Goal: Task Accomplishment & Management: Manage account settings

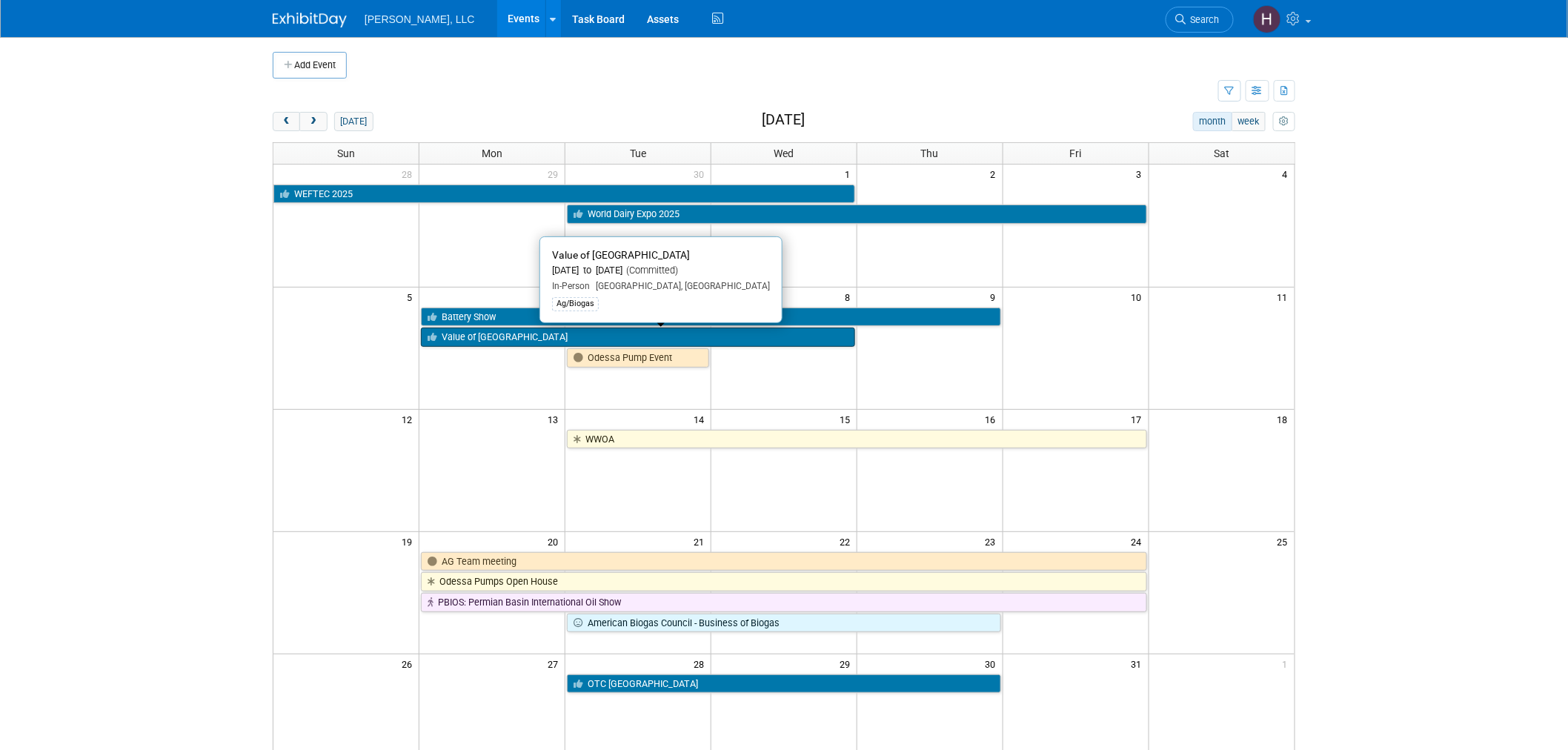
click at [544, 335] on link "Value of [GEOGRAPHIC_DATA]" at bounding box center [638, 338] width 434 height 20
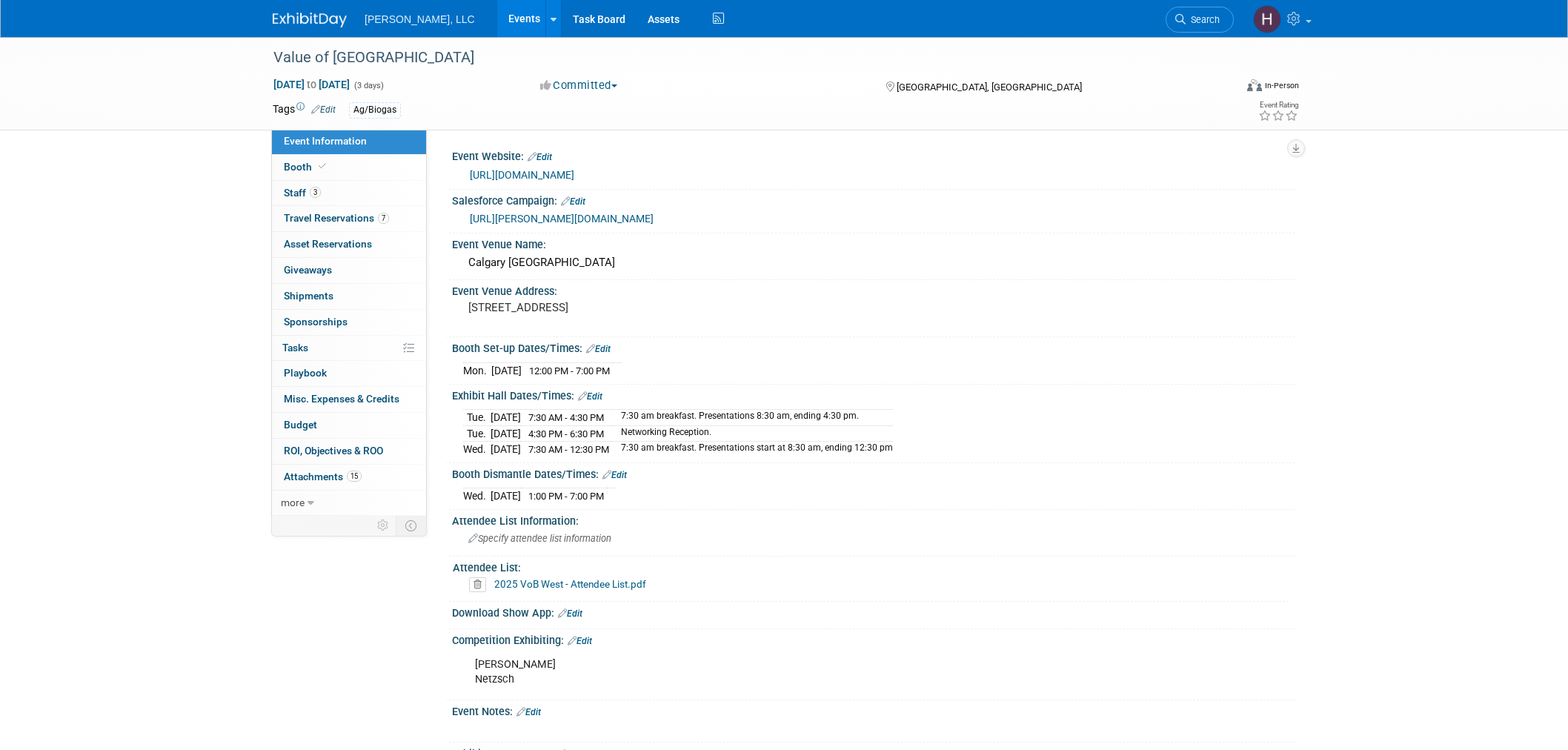
select select "Ag/Biogas"
click at [316, 298] on span "Shipments 0" at bounding box center [308, 295] width 50 height 12
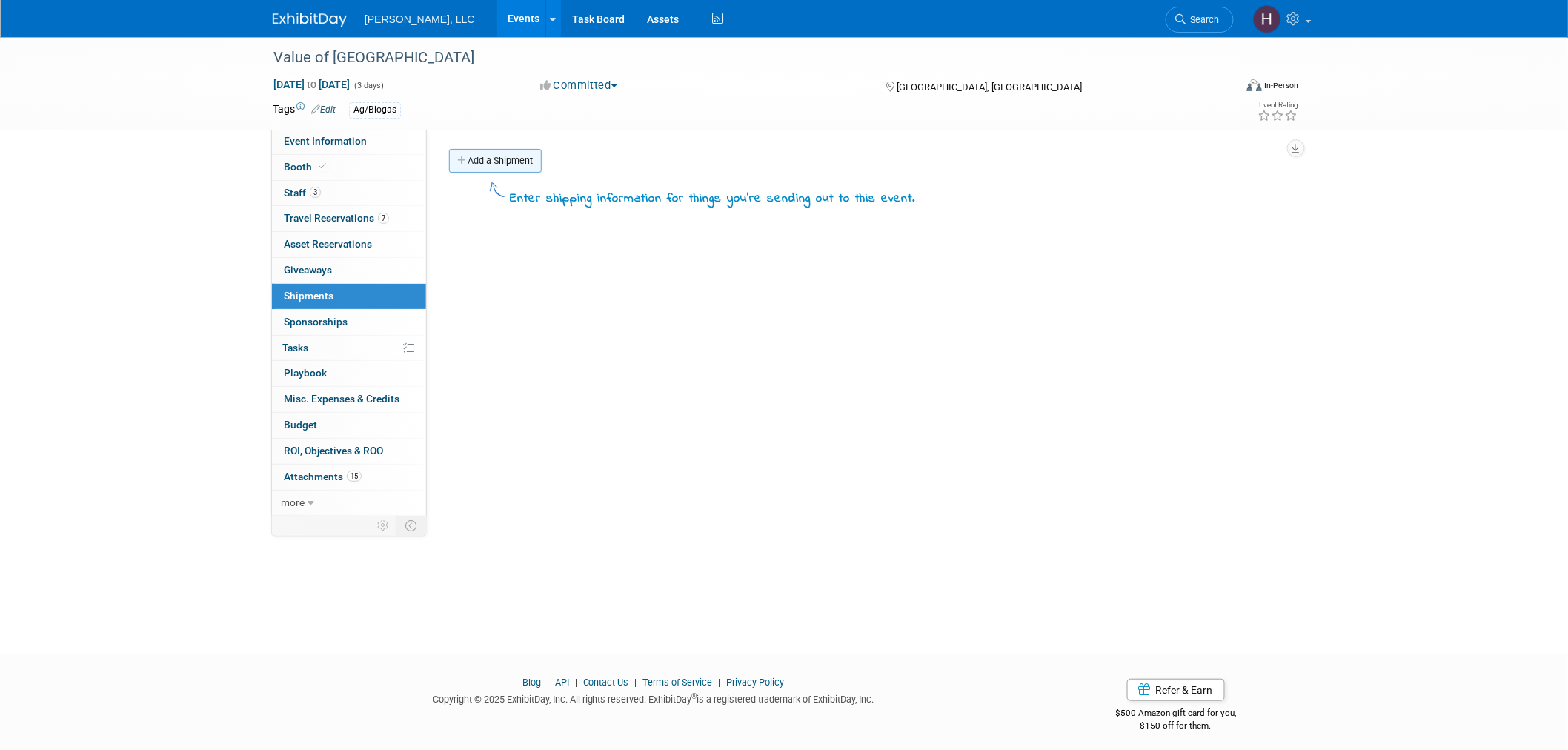
click at [483, 159] on link "Add a Shipment" at bounding box center [496, 161] width 93 height 24
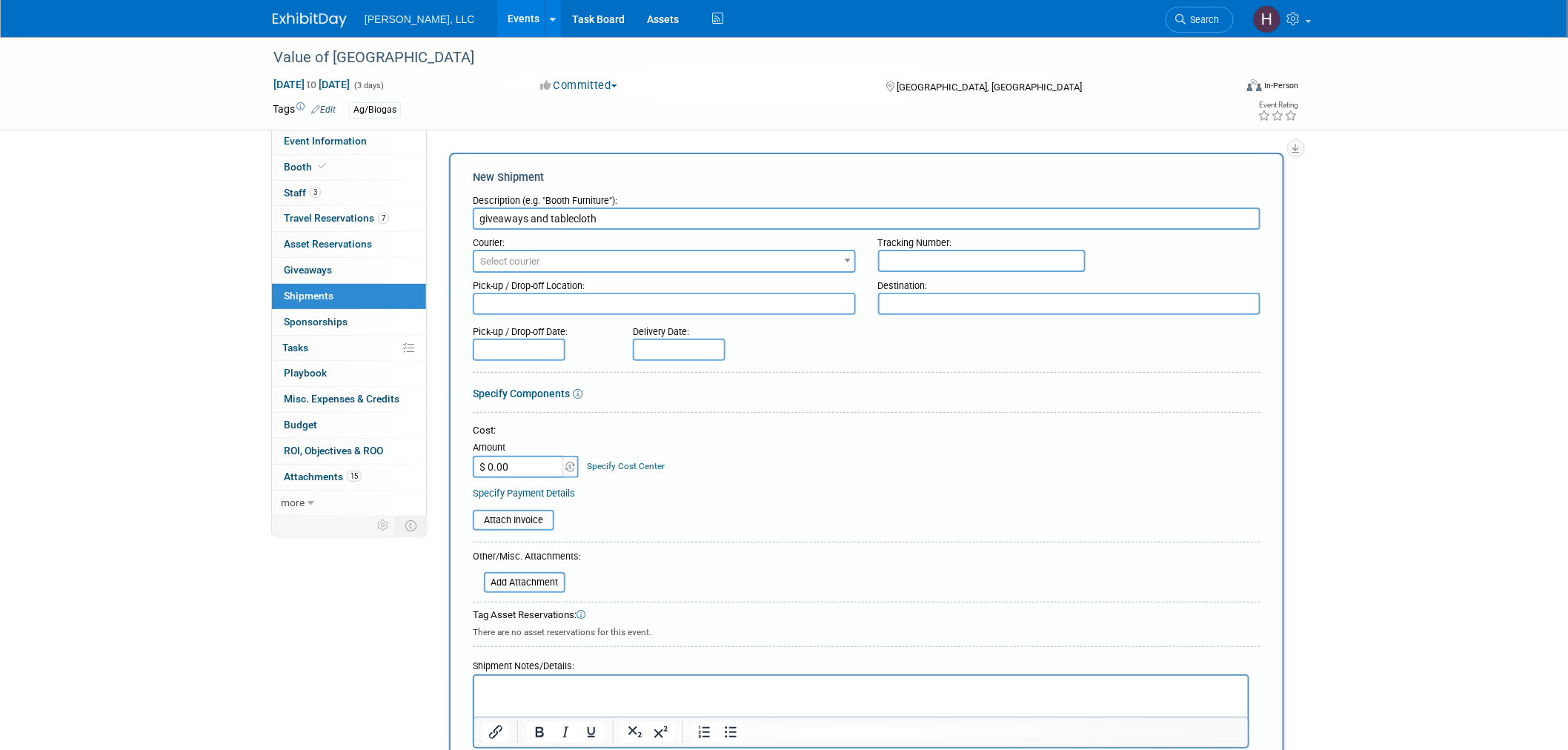
type input "giveaways and tablecloth"
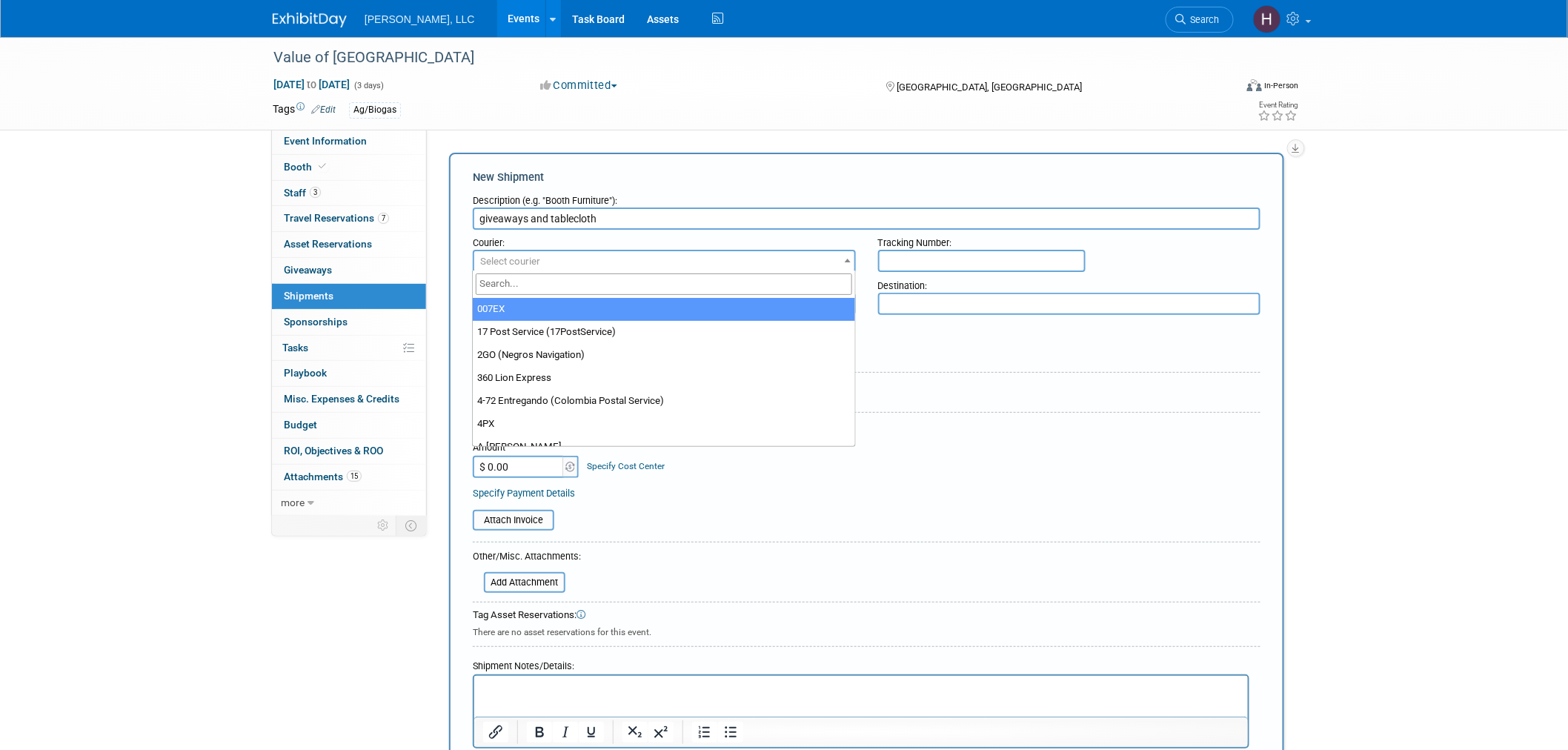
click at [491, 267] on span "Select courier" at bounding box center [665, 261] width 380 height 20
type input "UPS"
drag, startPoint x: 514, startPoint y: 312, endPoint x: 623, endPoint y: 314, distance: 109.0
select select "508"
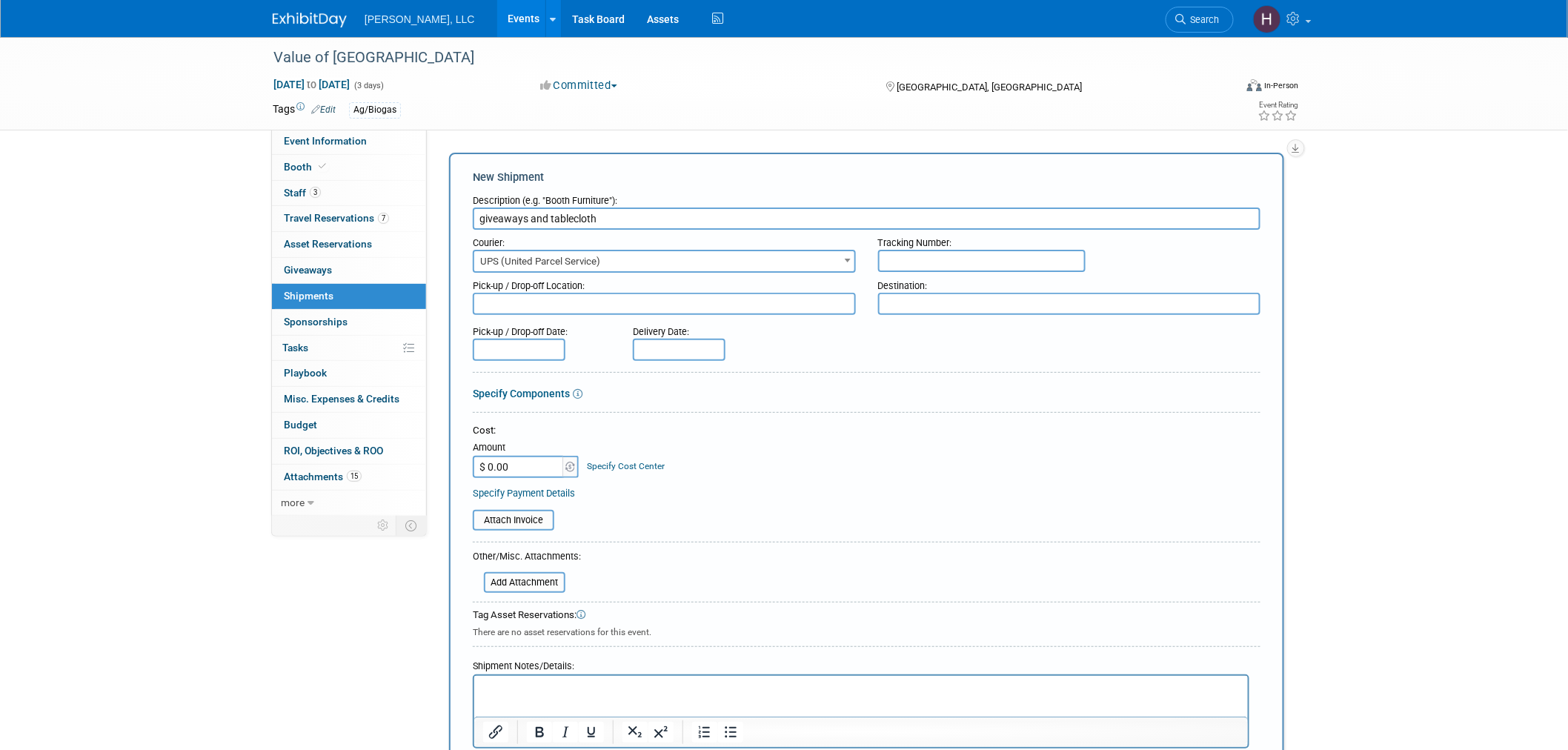
click at [908, 258] on input "text" at bounding box center [982, 260] width 207 height 22
type input "1Z91YF490376757857"
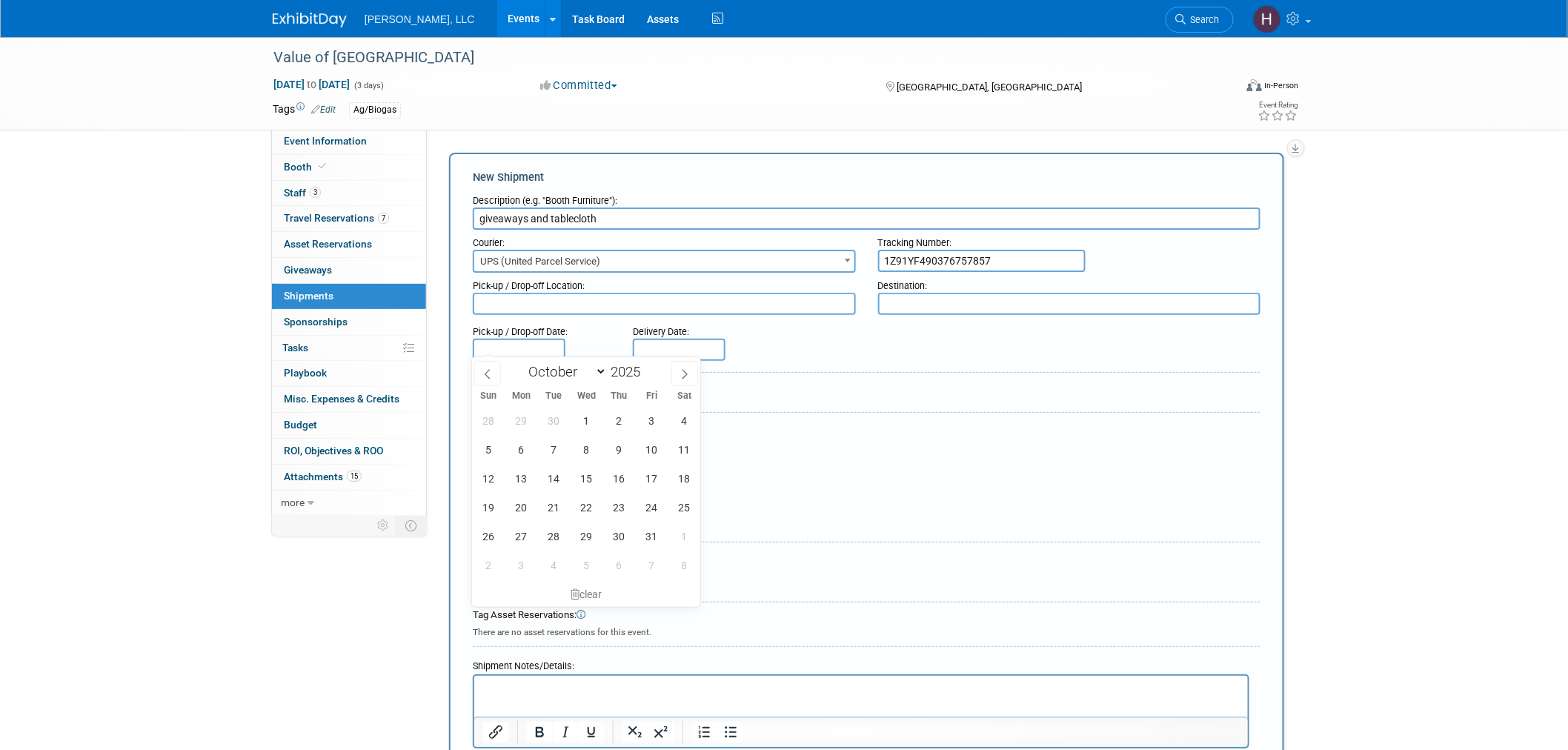
click at [507, 349] on input "text" at bounding box center [519, 349] width 93 height 22
click at [484, 377] on icon at bounding box center [488, 374] width 11 height 11
select select "8"
click at [621, 515] on span "25" at bounding box center [618, 506] width 29 height 29
type input "Sep 25, 2025"
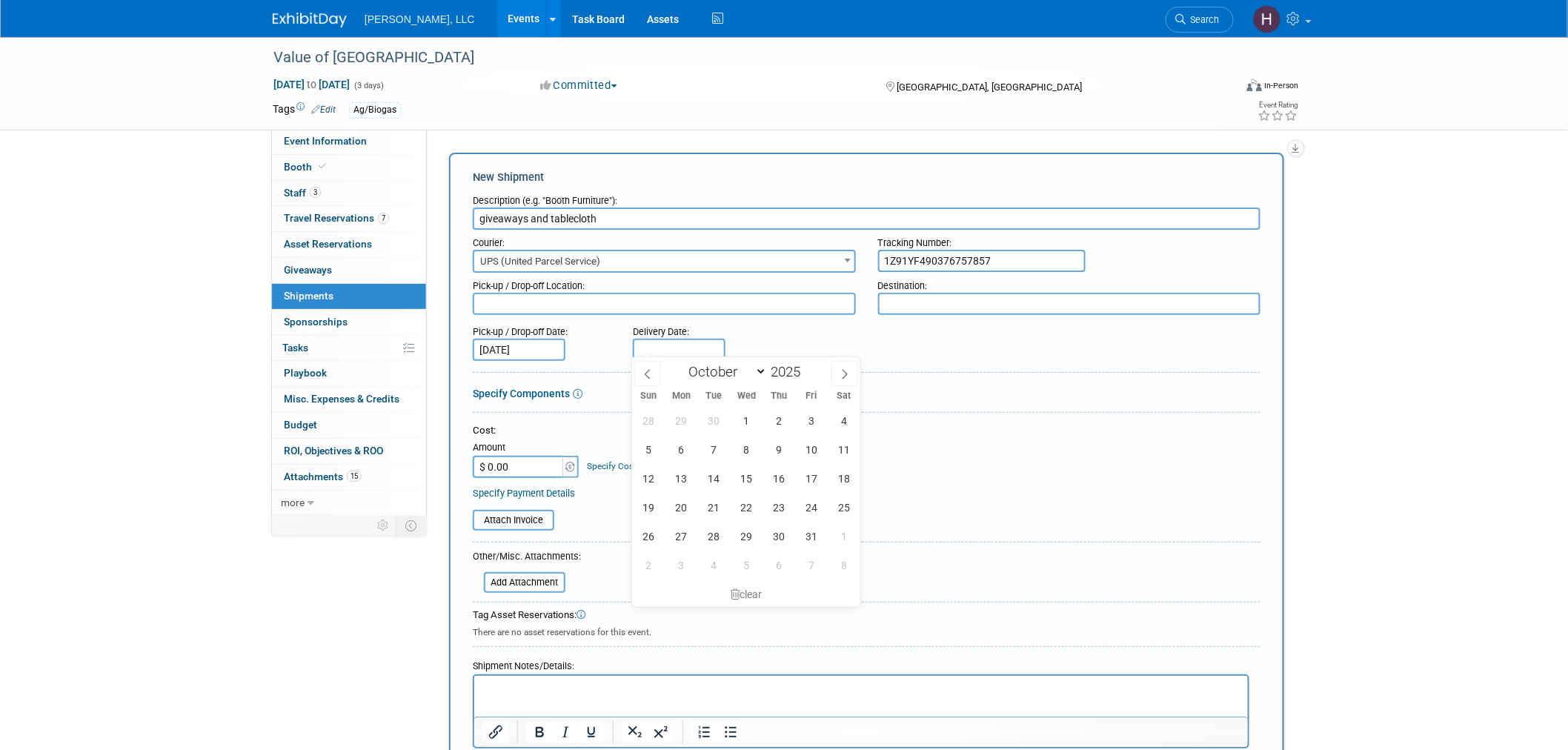
click at [678, 345] on input "text" at bounding box center [679, 349] width 93 height 22
click at [744, 444] on span "8" at bounding box center [746, 448] width 29 height 29
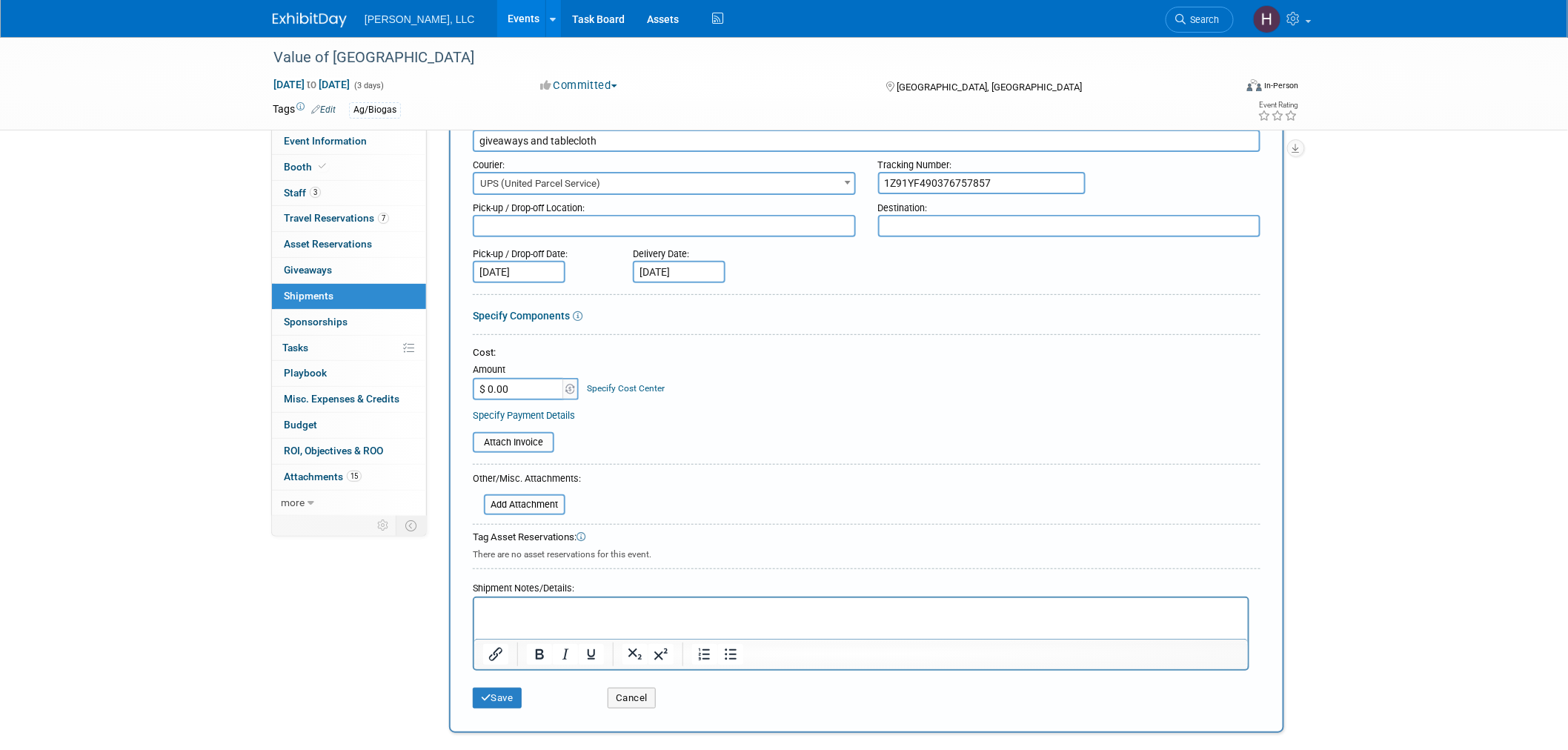
scroll to position [165, 0]
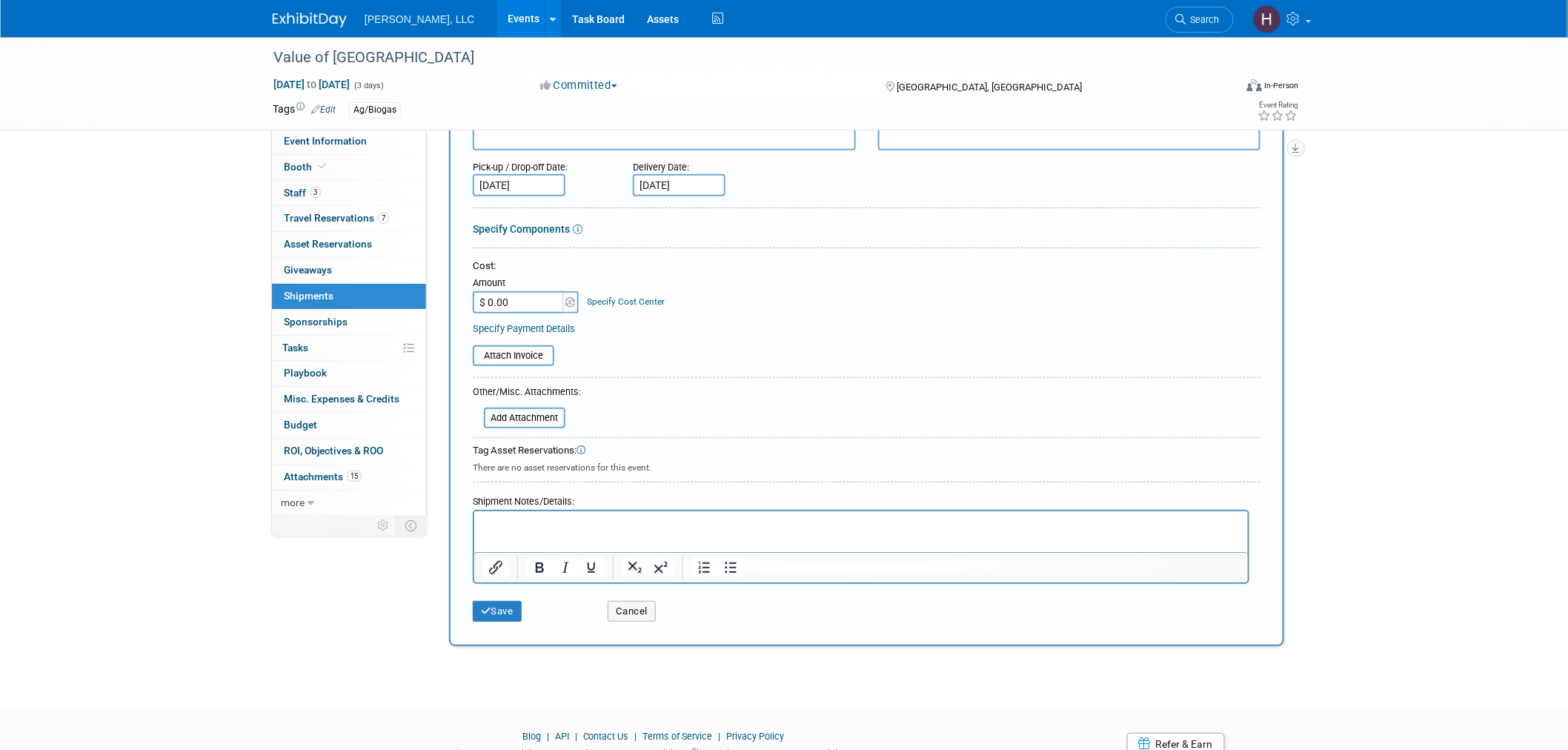
click at [647, 178] on input "Oct 8, 2025" at bounding box center [679, 185] width 93 height 22
click at [737, 255] on span "1" at bounding box center [746, 255] width 29 height 29
type input "Oct 1, 2025"
click at [492, 601] on button "Save" at bounding box center [497, 611] width 49 height 20
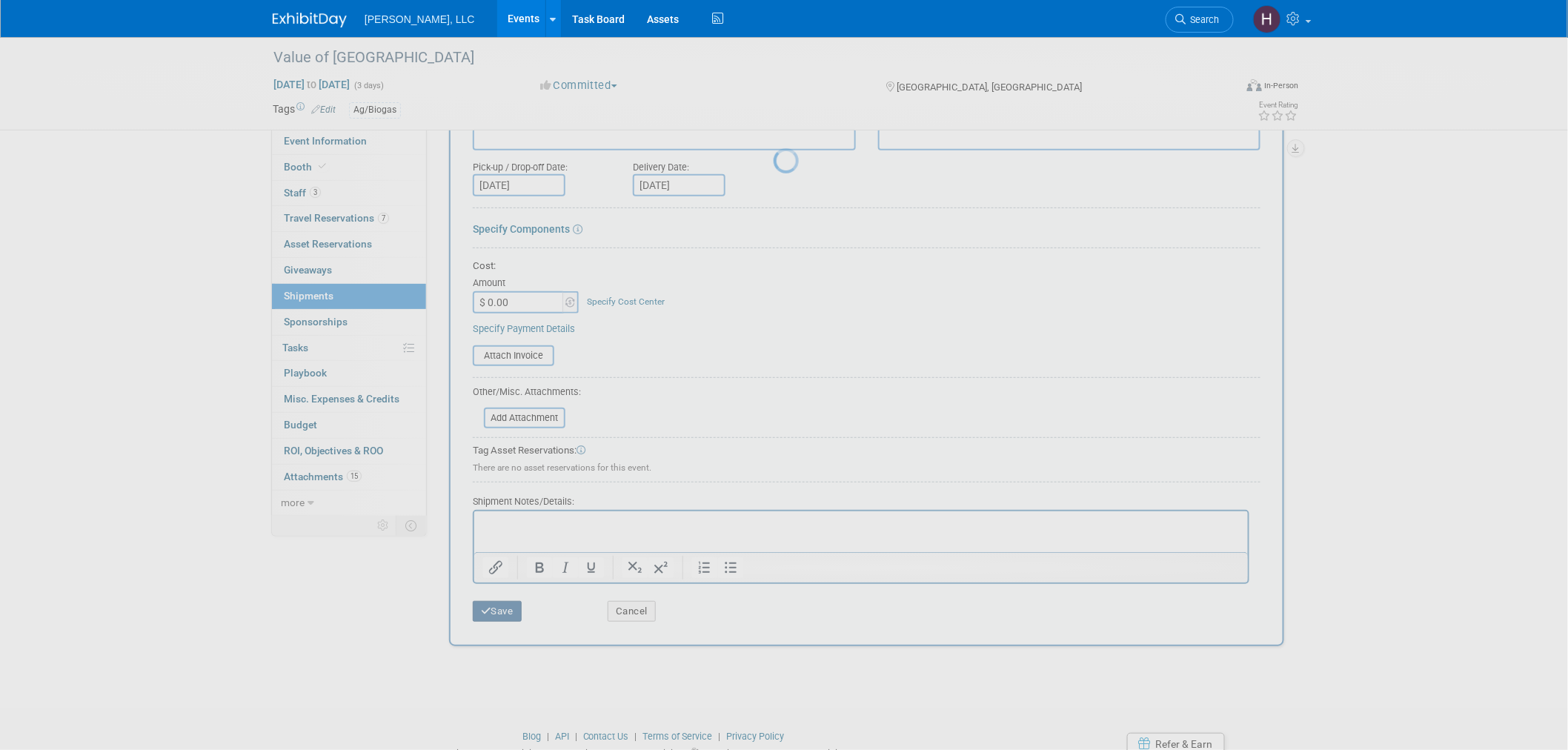
scroll to position [7, 0]
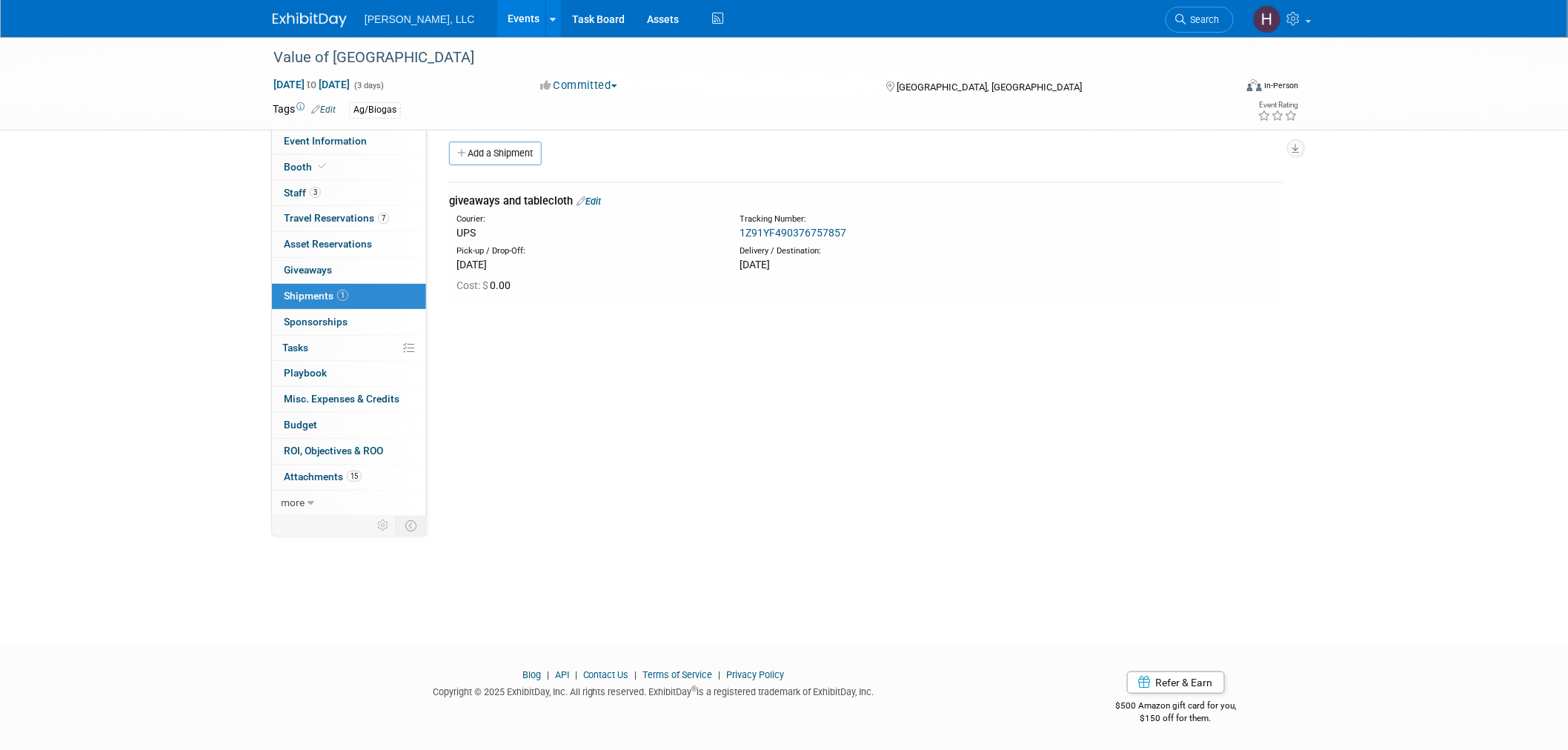
click at [828, 238] on div "1Z91YF490376757857" at bounding box center [905, 232] width 332 height 15
click at [598, 196] on link "Edit" at bounding box center [589, 201] width 24 height 11
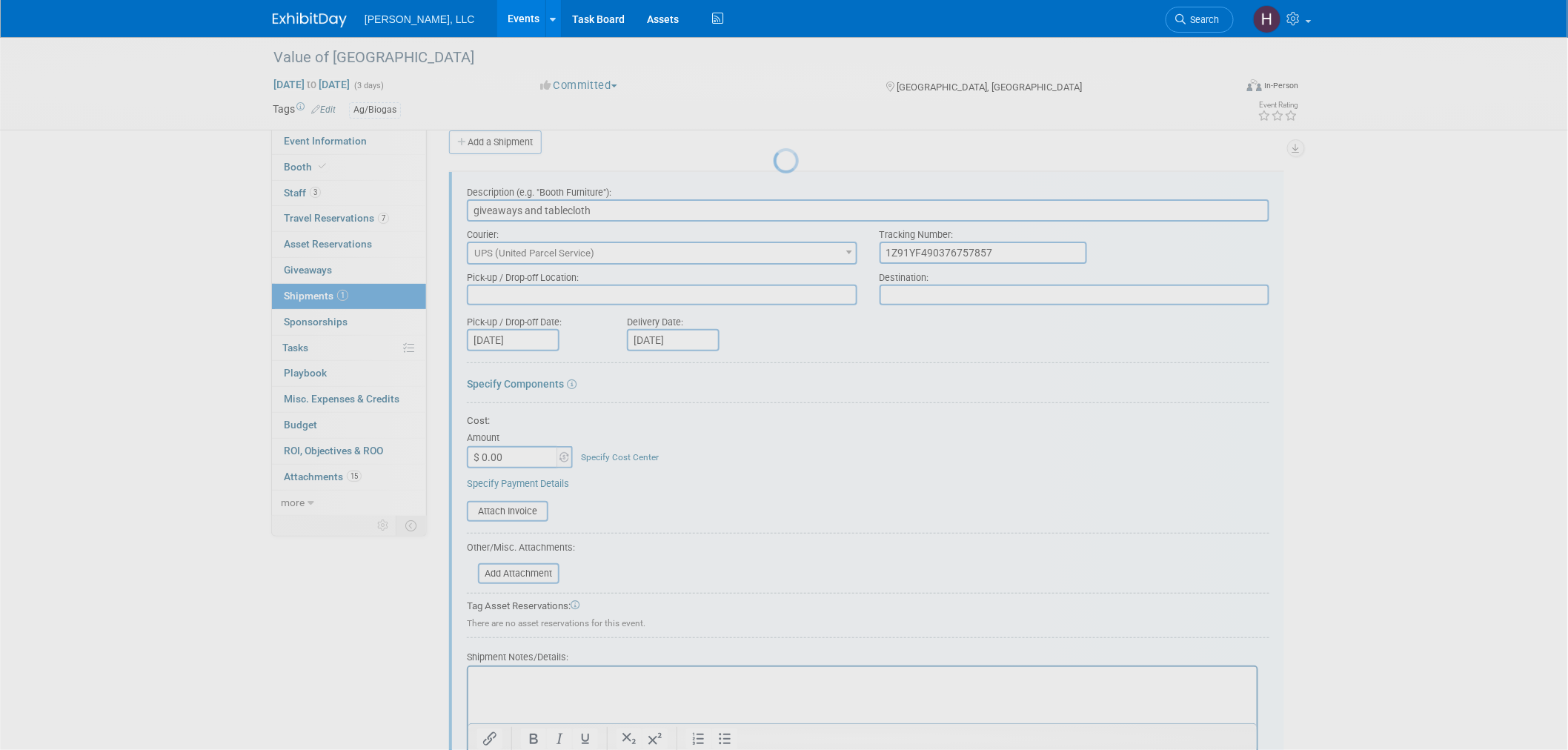
scroll to position [0, 0]
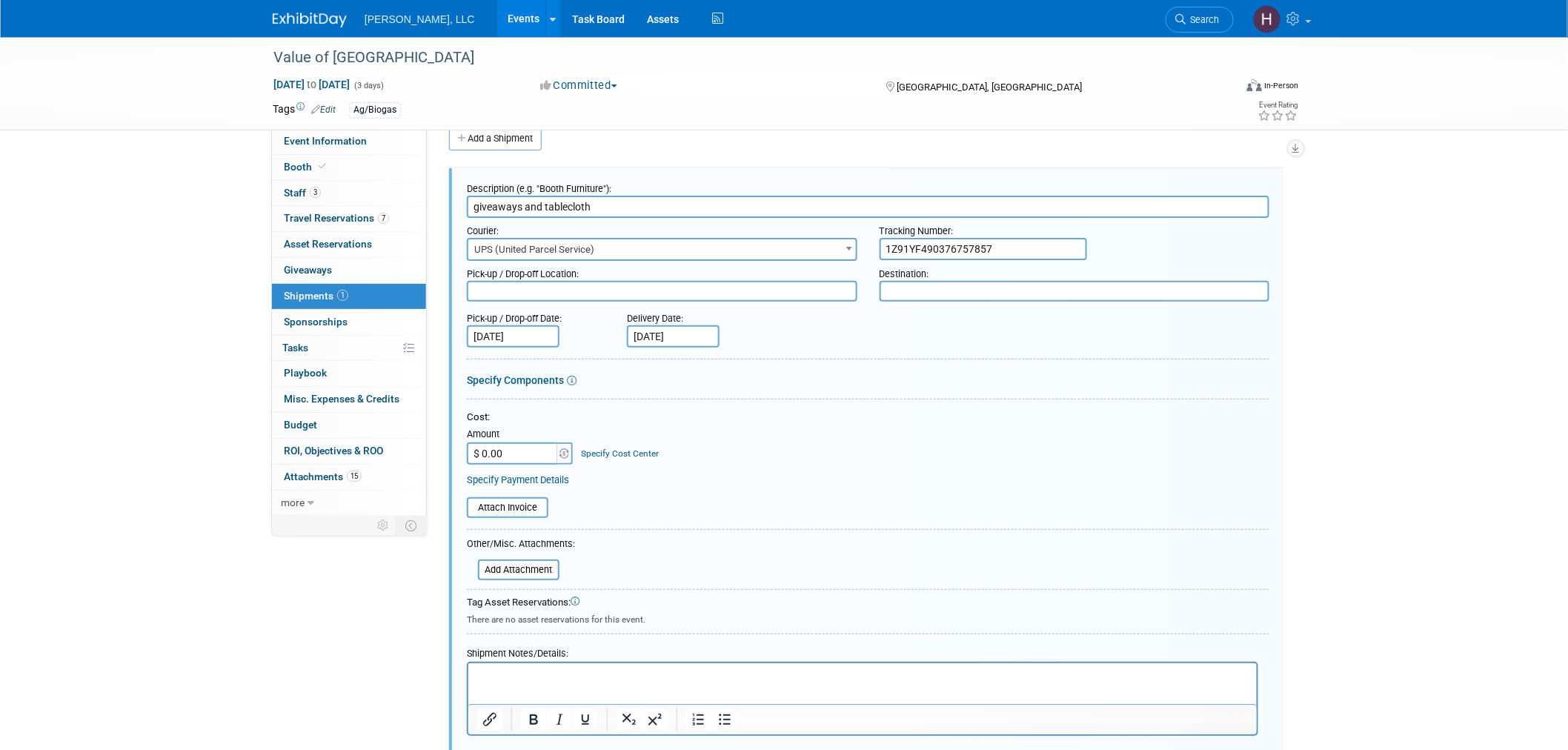
click at [1004, 248] on input "1Z91YF490376757857" at bounding box center [983, 249] width 207 height 22
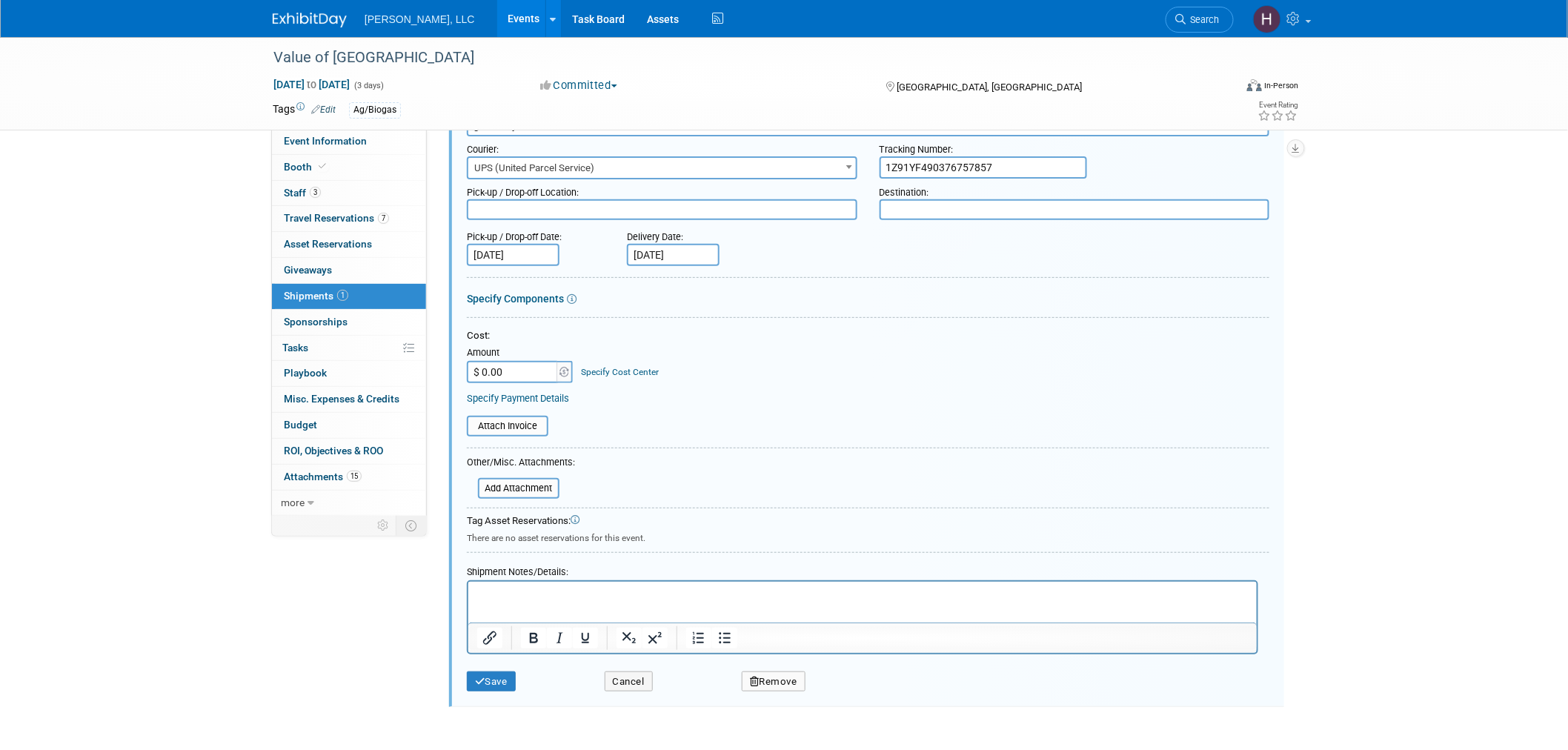
scroll to position [216, 0]
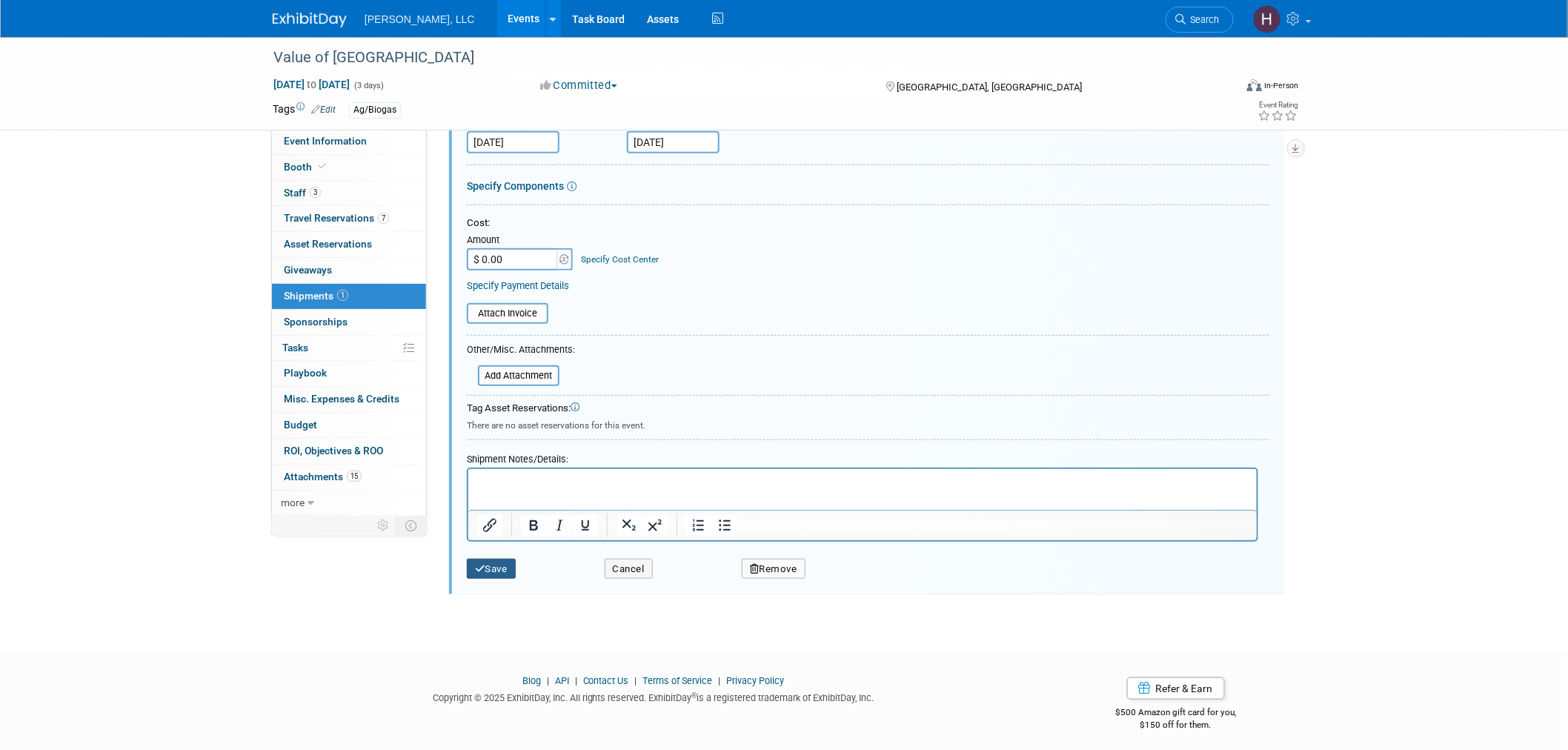
click at [479, 564] on icon "submit" at bounding box center [479, 569] width 11 height 10
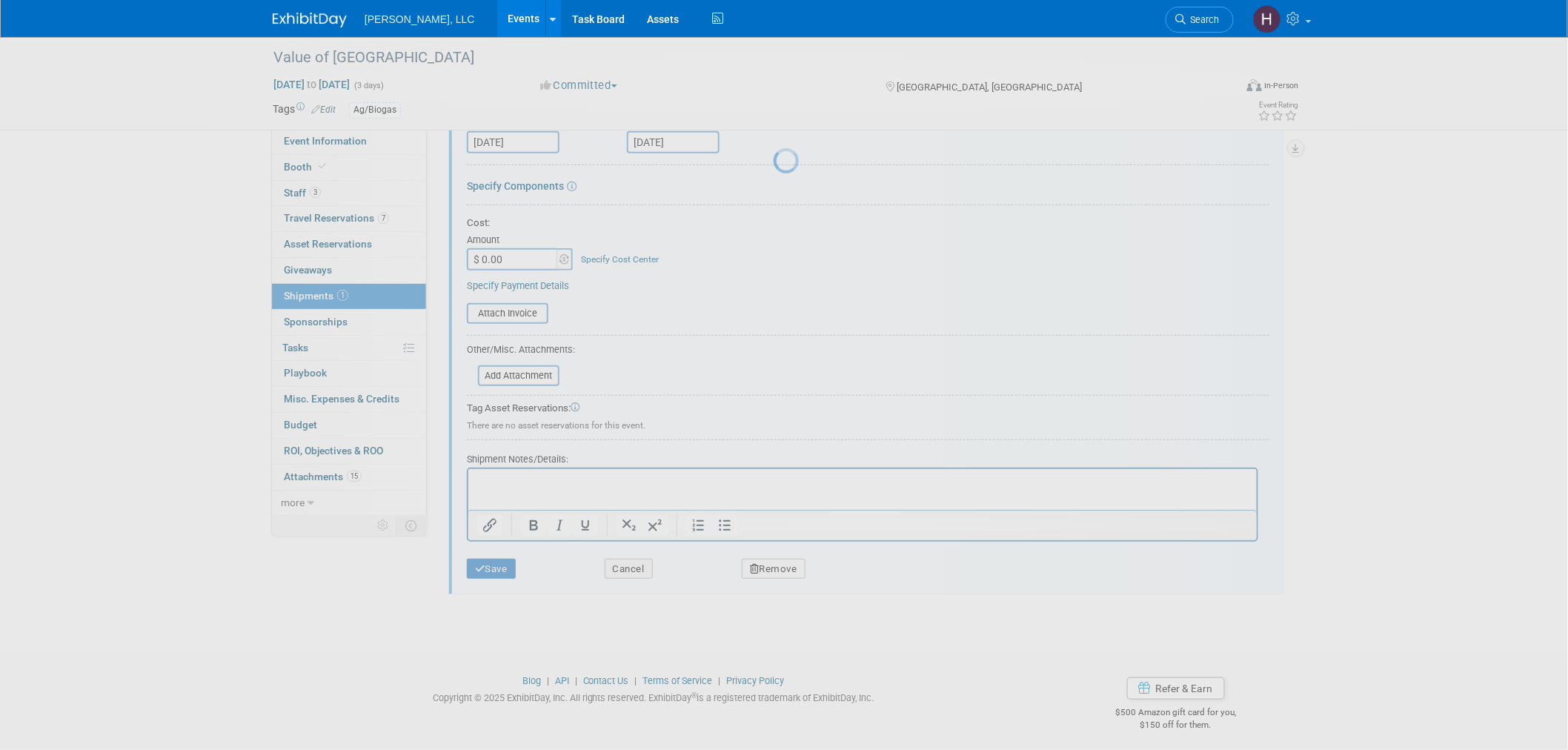
scroll to position [7, 0]
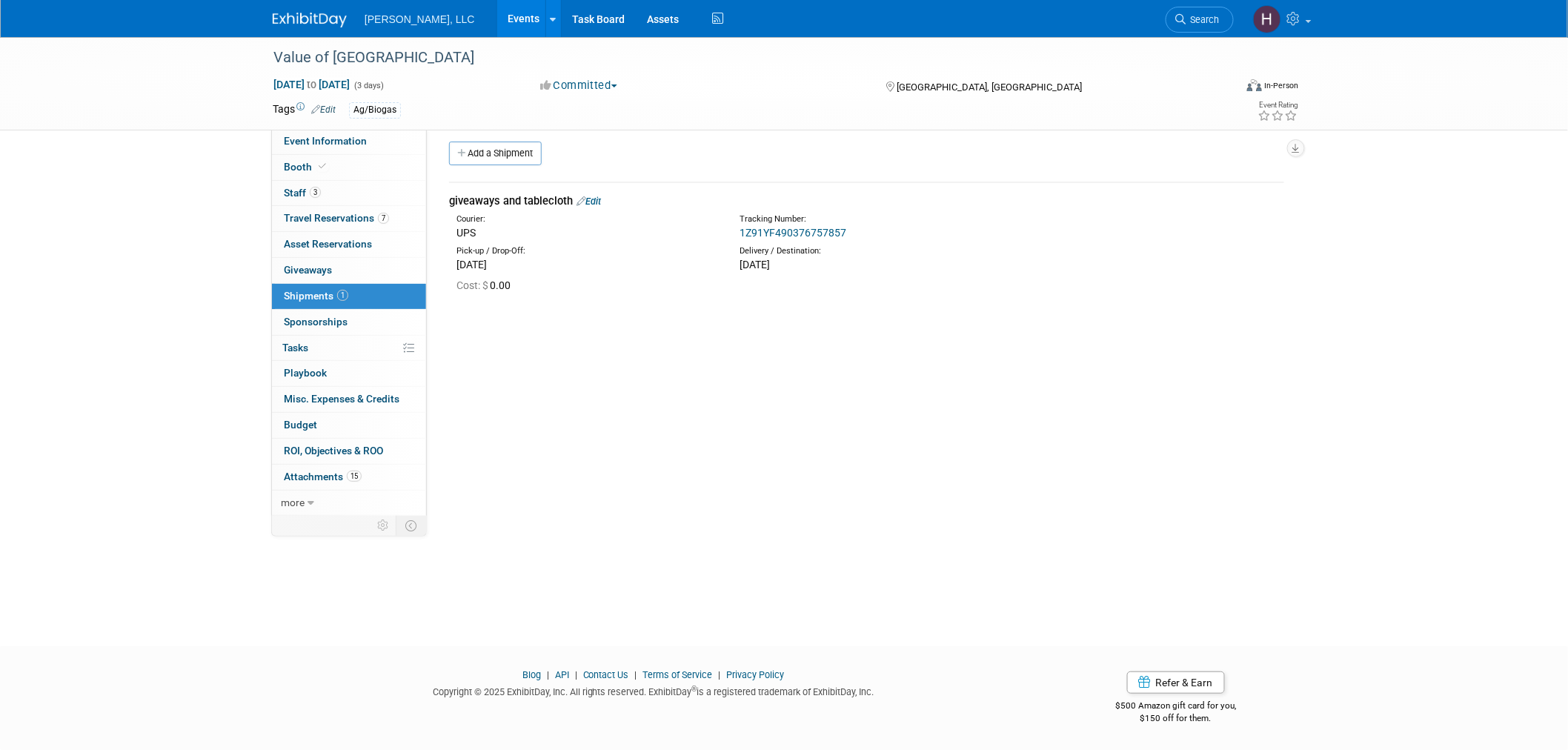
click at [497, 23] on link "Events" at bounding box center [524, 18] width 54 height 37
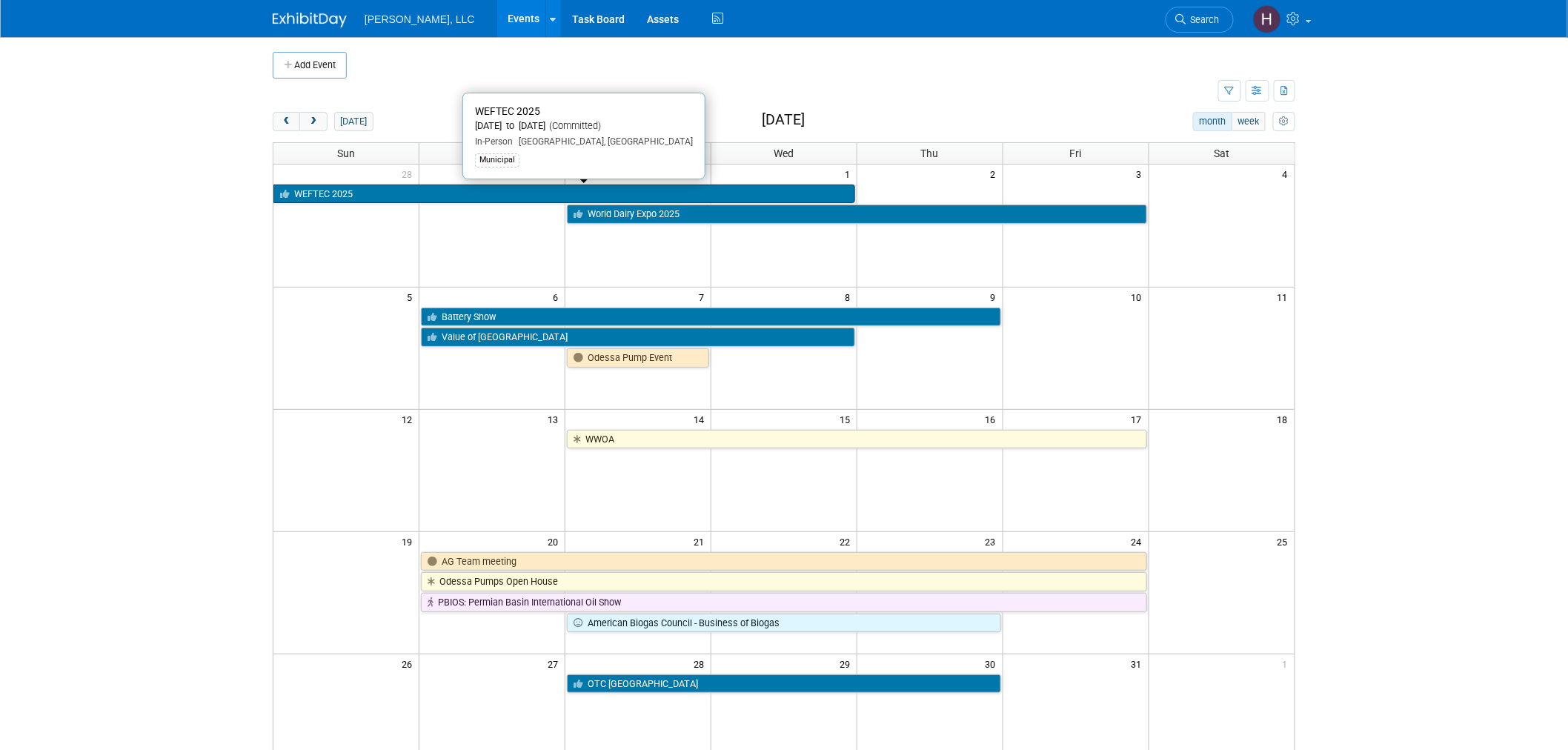
click at [465, 196] on link "WEFTEC 2025" at bounding box center [563, 194] width 581 height 20
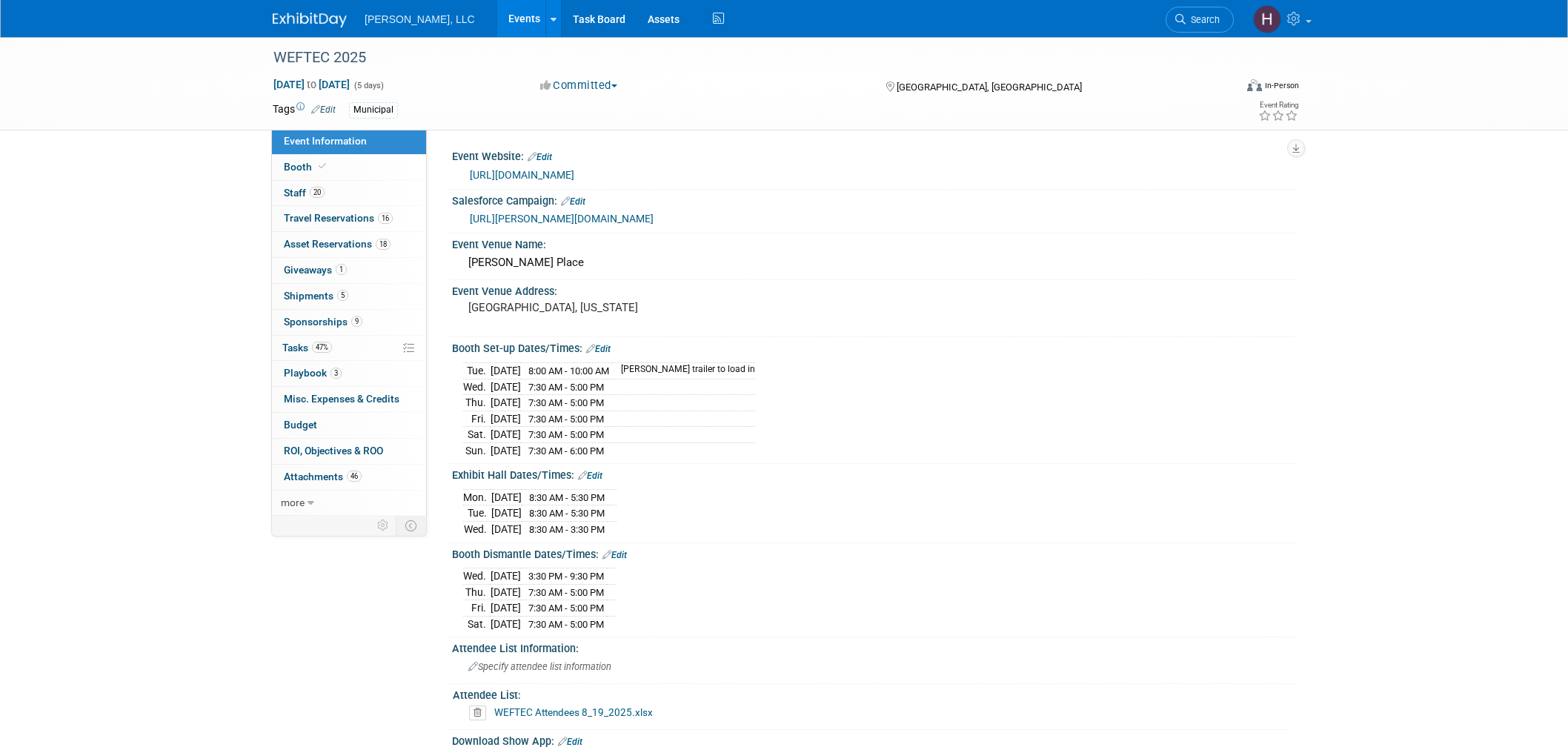
select select "Municipal"
click at [374, 271] on link "1 Giveaways 1" at bounding box center [348, 270] width 154 height 25
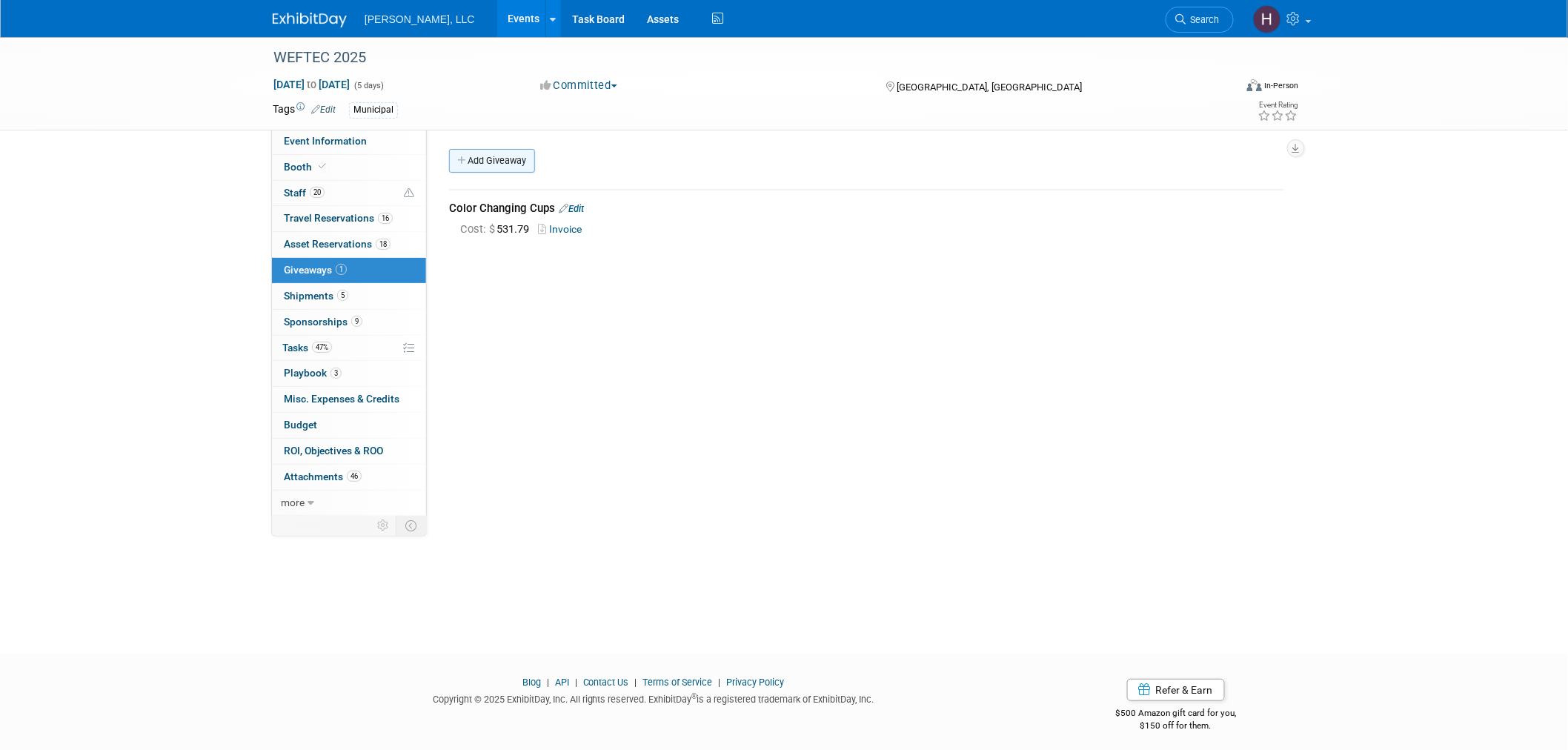
click at [497, 160] on link "Add Giveaway" at bounding box center [492, 161] width 86 height 24
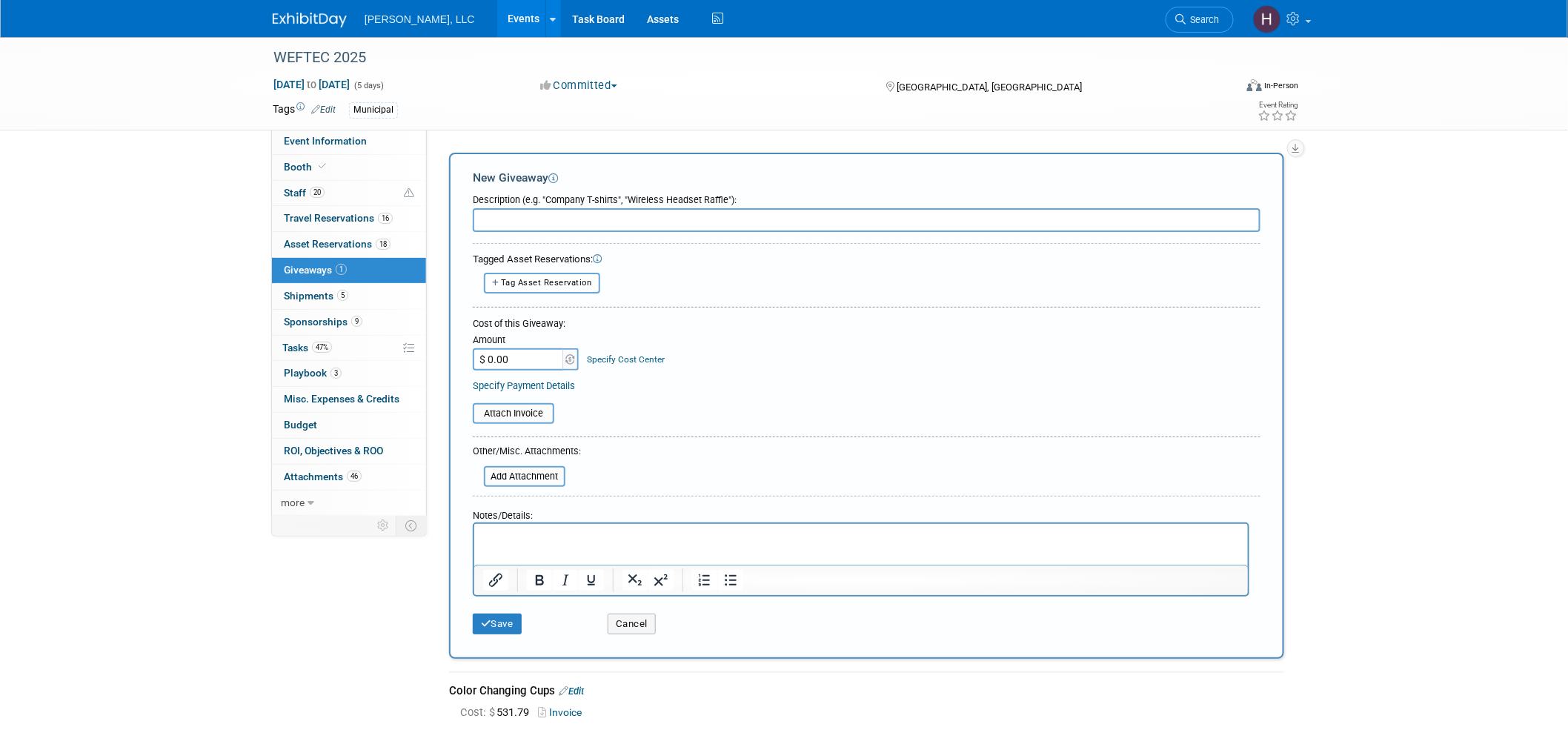
click at [559, 221] on input "text" at bounding box center [867, 219] width 788 height 24
type input "T-shirts"
click at [595, 536] on p "Rich Text Area. Press ALT-0 for help." at bounding box center [861, 537] width 757 height 15
click at [532, 536] on p "660 shirts s-4XL" at bounding box center [861, 537] width 757 height 15
click at [646, 542] on p "660 shirts S-4XL" at bounding box center [861, 537] width 757 height 15
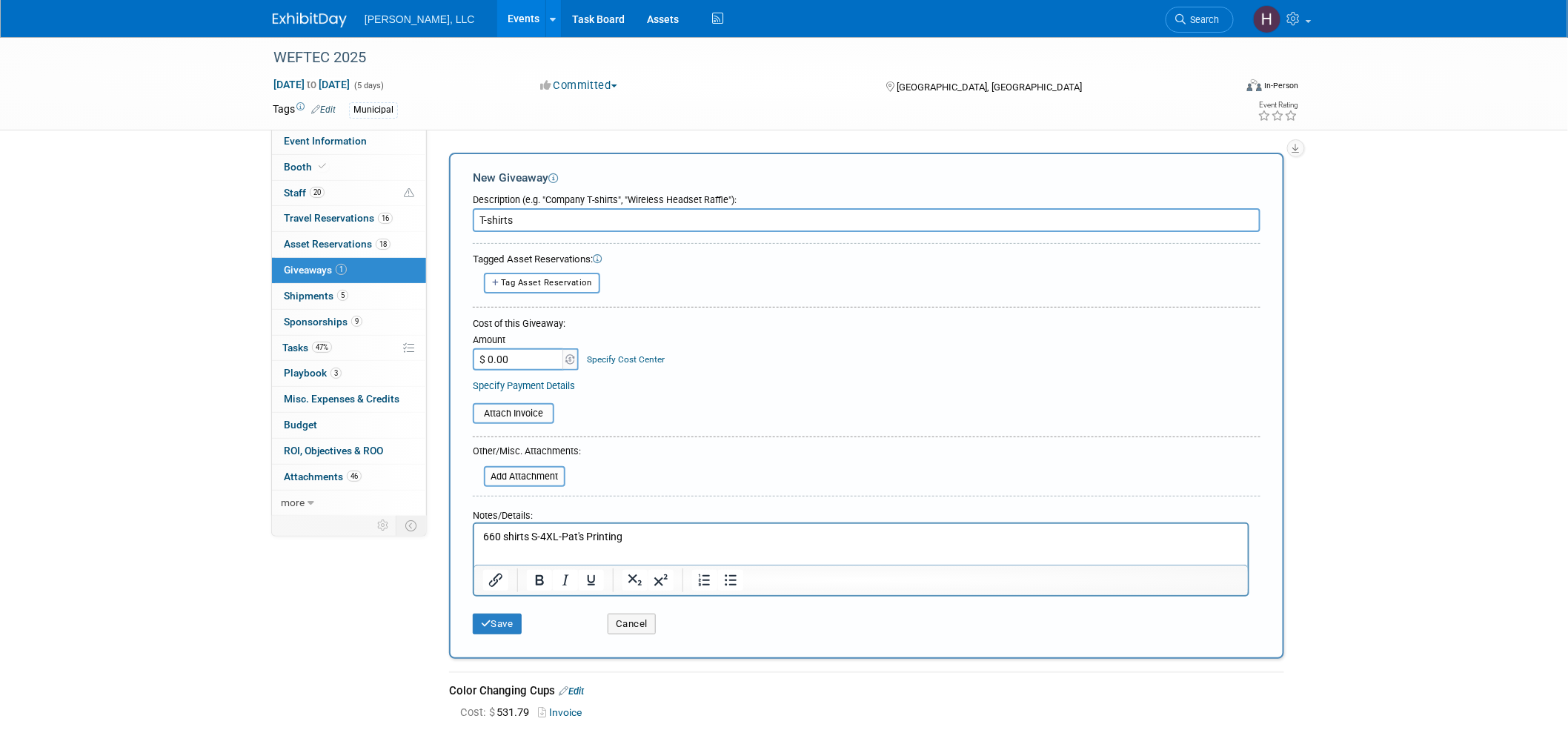
click at [542, 359] on input "$ 0.00" at bounding box center [519, 359] width 93 height 22
click at [541, 359] on input "$ 0.00" at bounding box center [519, 359] width 93 height 22
paste input "text"
drag, startPoint x: 507, startPoint y: 357, endPoint x: 419, endPoint y: 364, distance: 88.3
click at [419, 364] on div "Event Information Event Info Booth Booth 20 Staff 20 Staff 16 Travel Reservatio…" at bounding box center [784, 385] width 1045 height 697
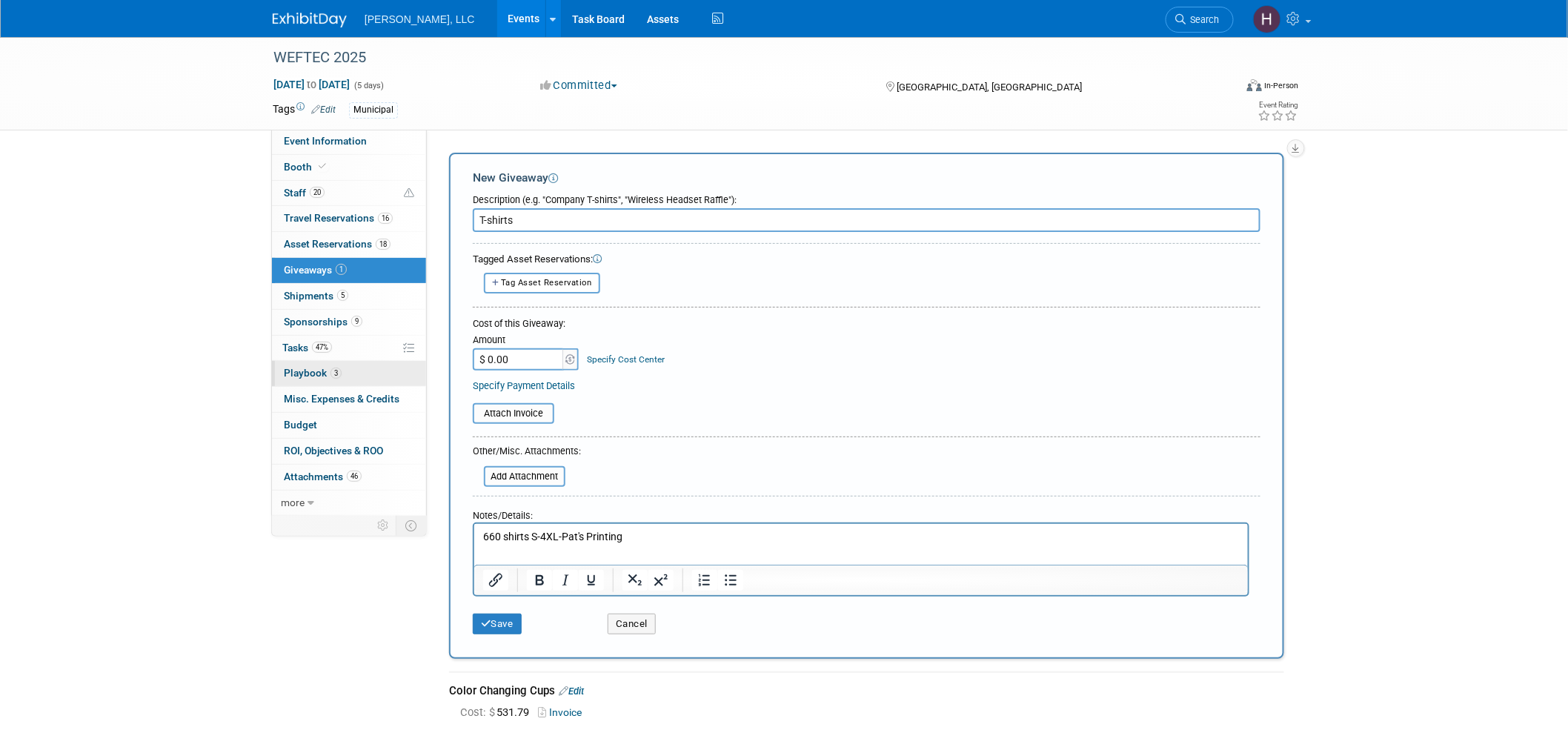
paste input "5,045"
type input "$ 5,045.00"
click at [523, 409] on input "file" at bounding box center [465, 413] width 176 height 18
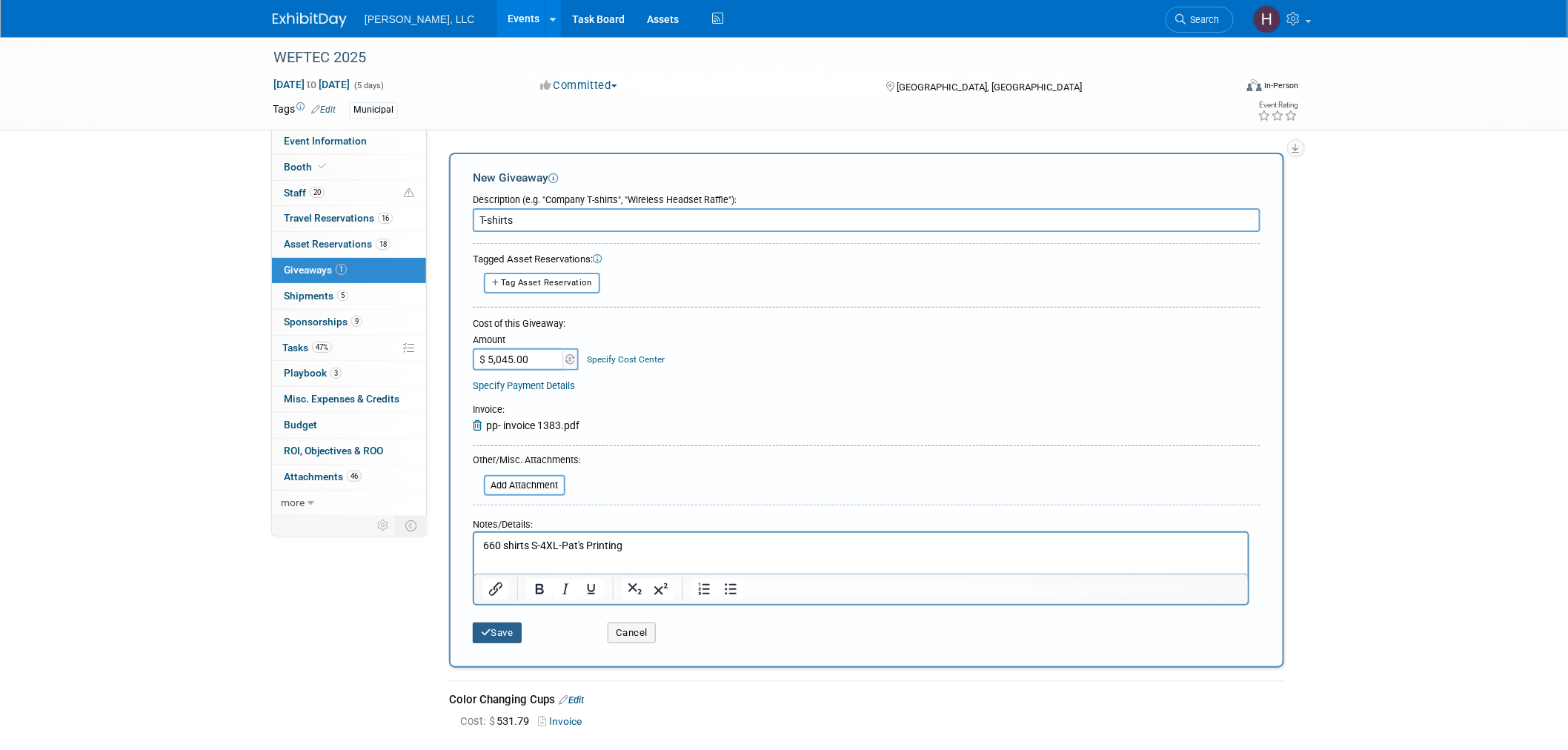
click at [501, 627] on button "Save" at bounding box center [497, 632] width 49 height 20
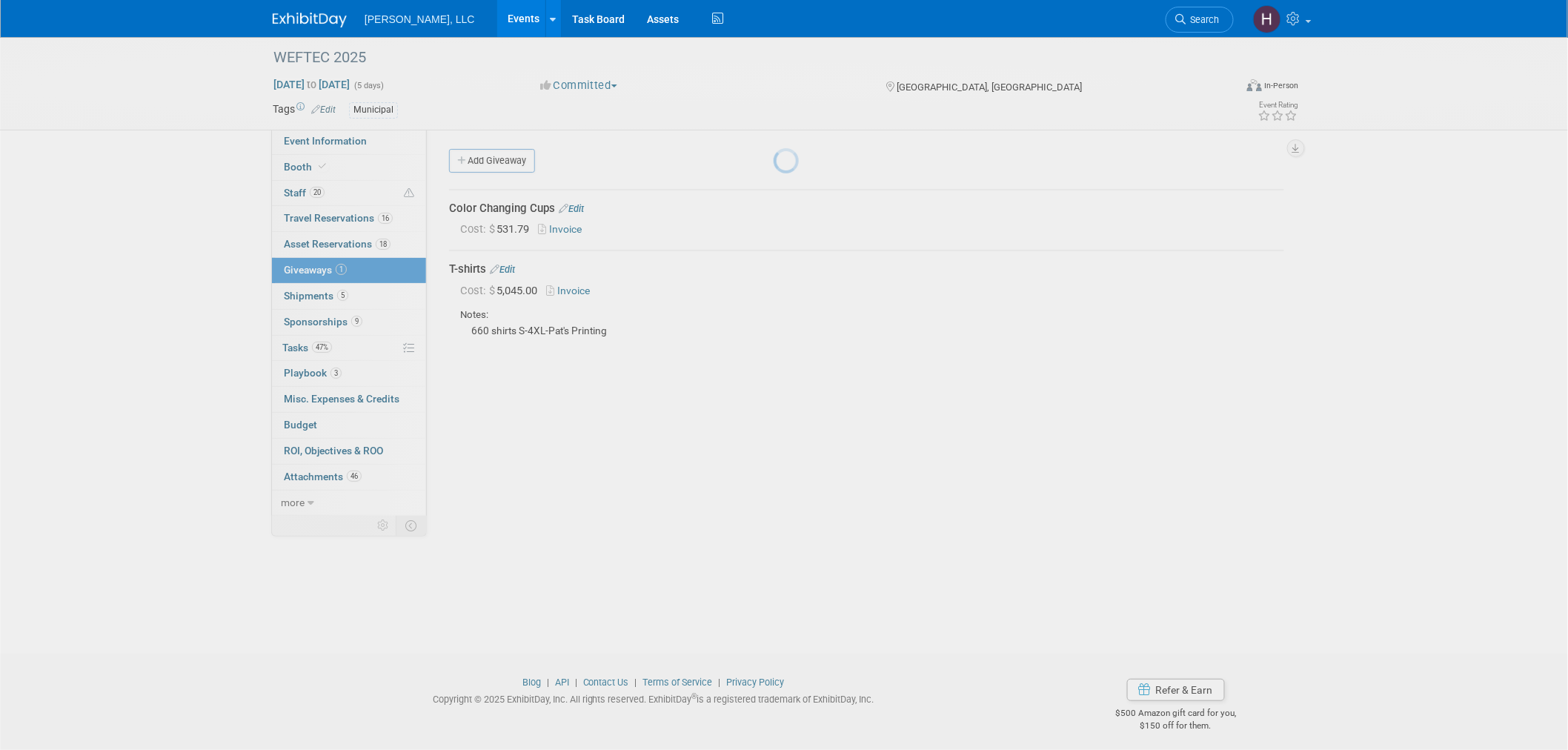
scroll to position [7, 0]
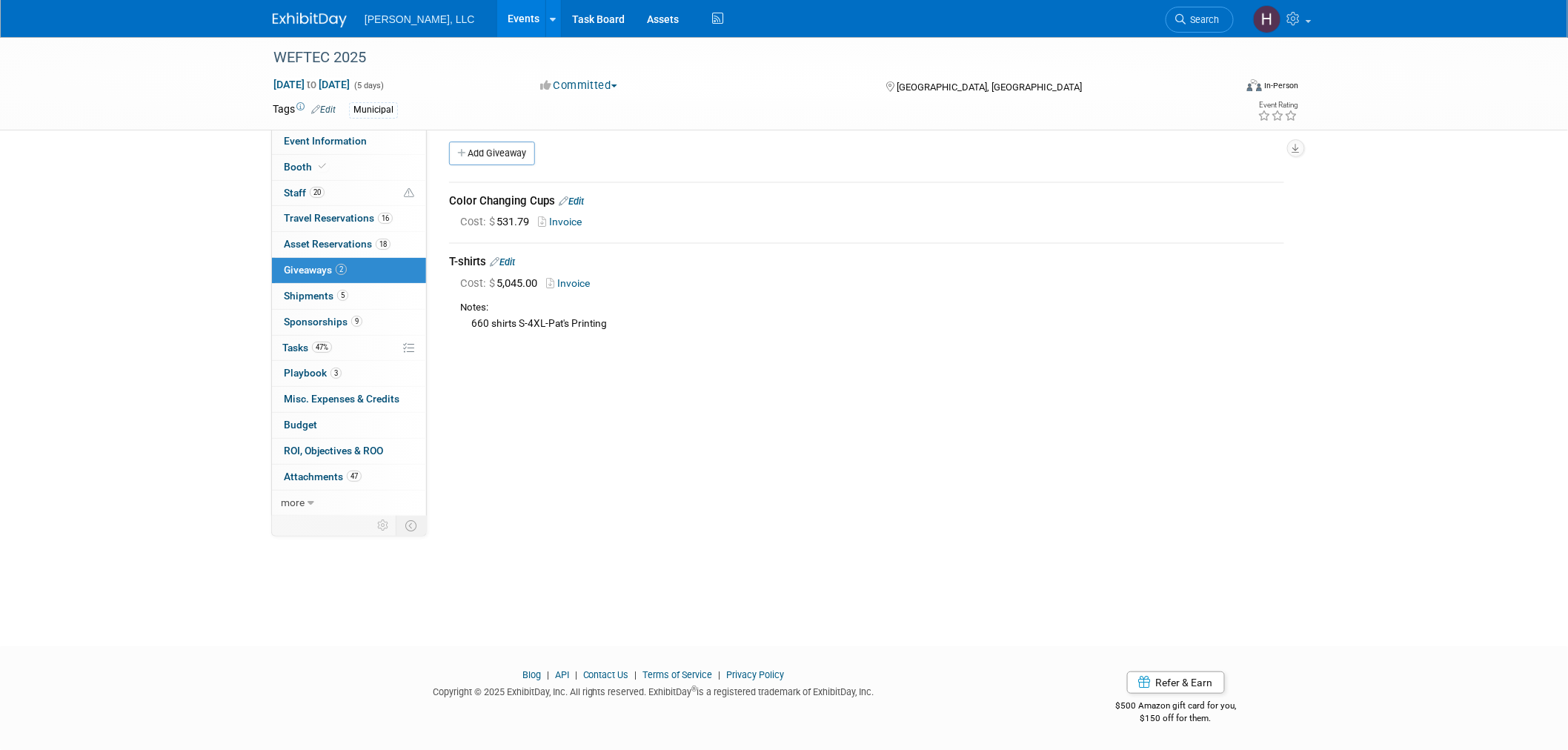
click at [497, 13] on link "Events" at bounding box center [524, 18] width 54 height 37
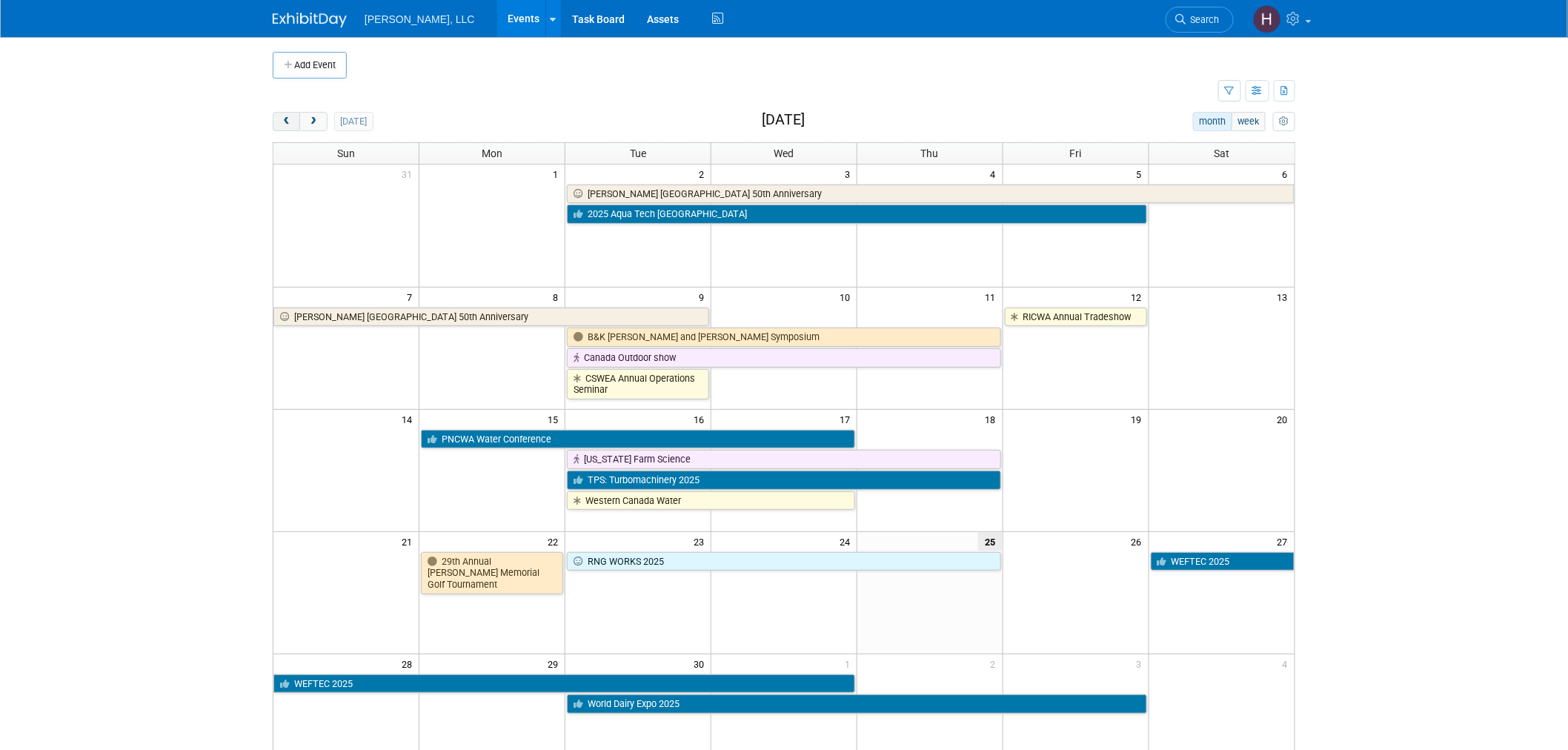
click at [283, 124] on span "prev" at bounding box center [286, 122] width 11 height 10
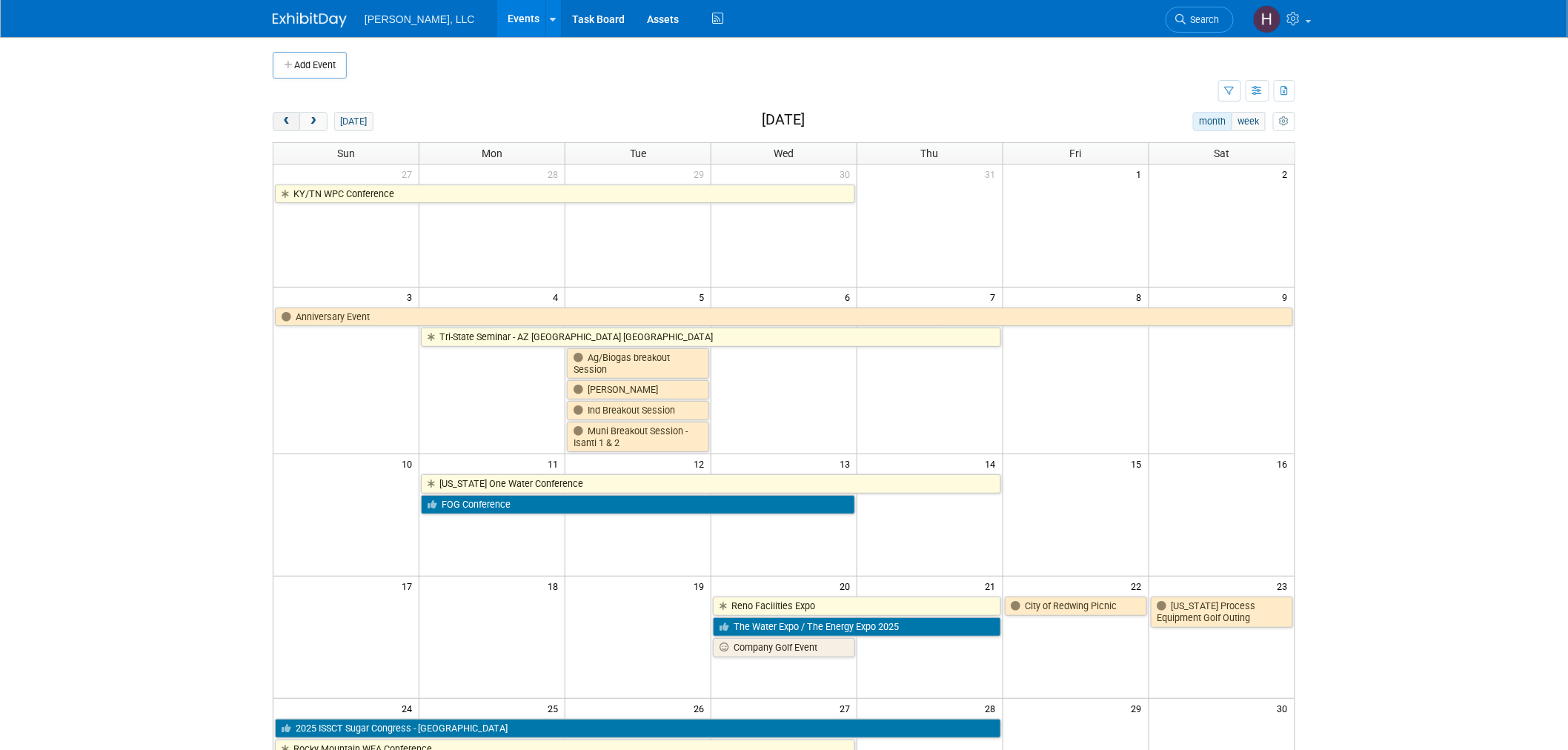
click at [283, 124] on span "prev" at bounding box center [286, 122] width 11 height 10
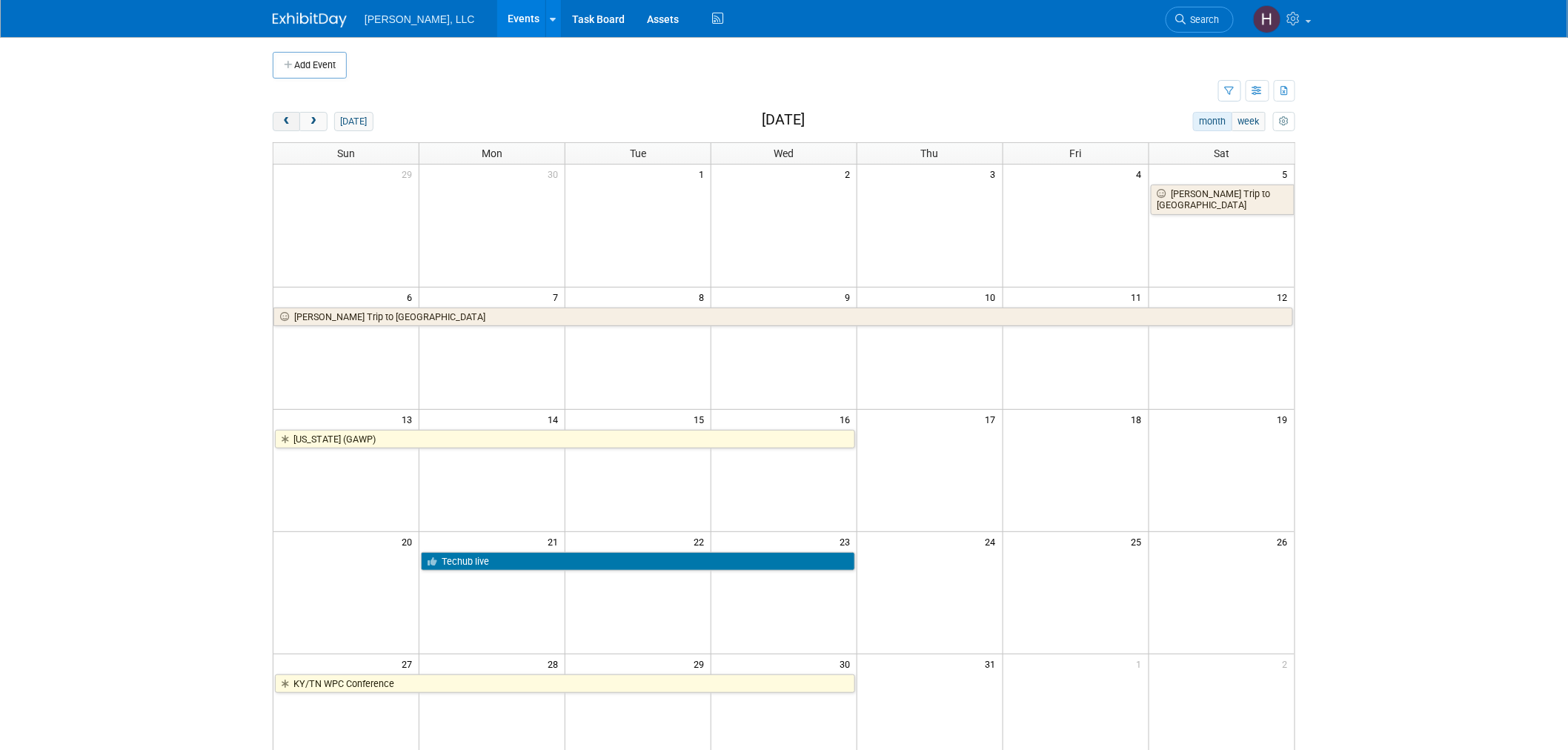
click at [283, 124] on span "prev" at bounding box center [286, 122] width 11 height 10
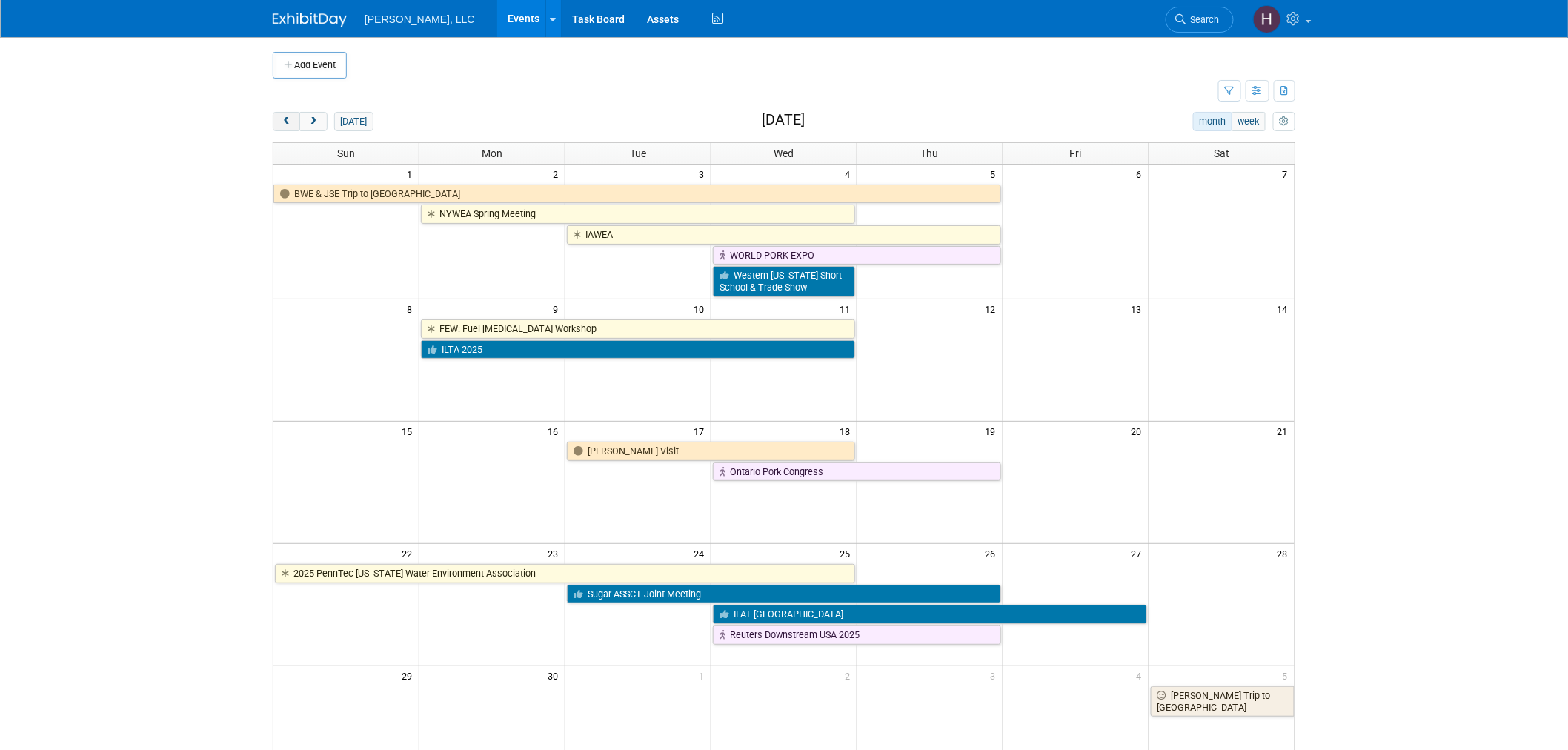
click at [283, 124] on span "prev" at bounding box center [286, 122] width 11 height 10
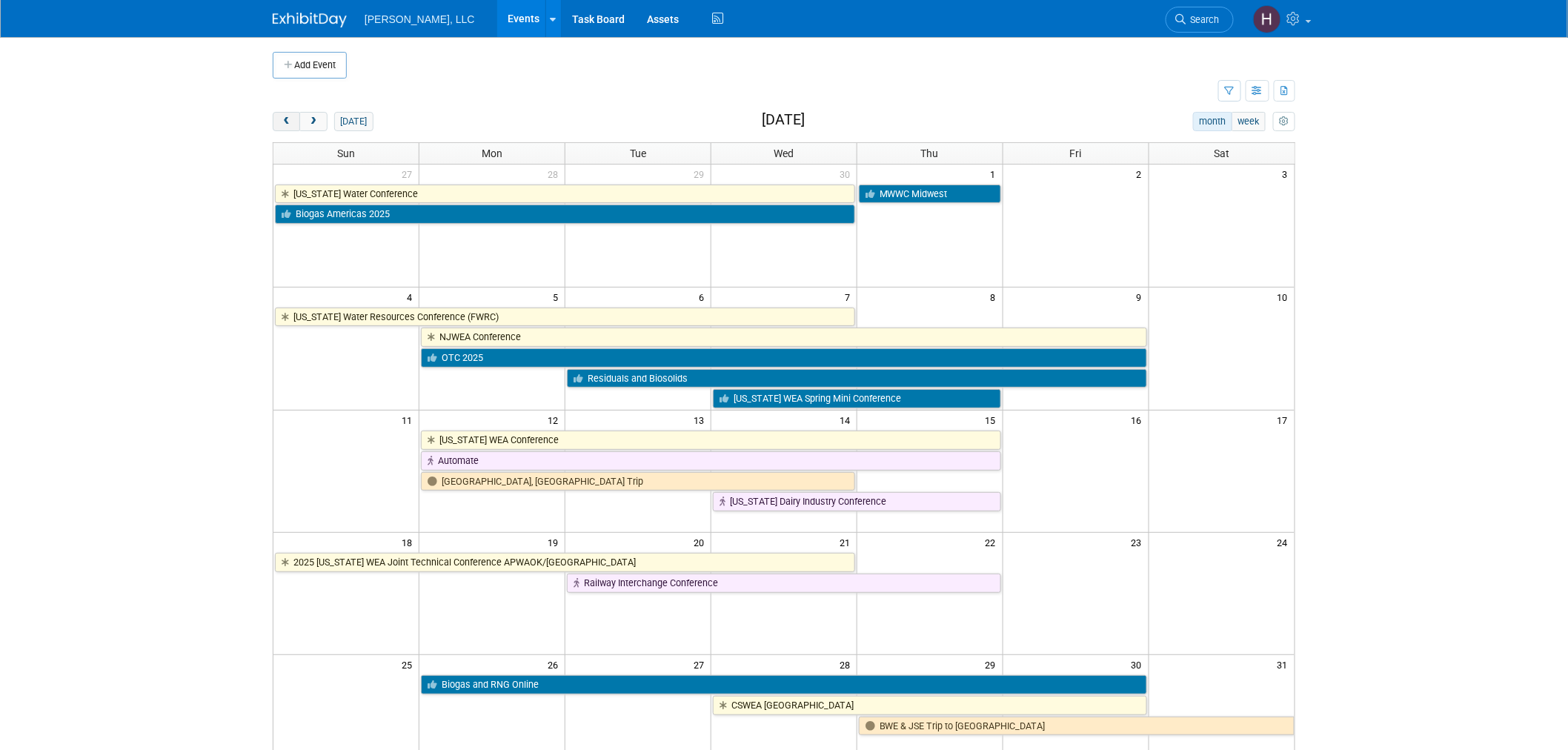
click at [283, 124] on span "prev" at bounding box center [286, 122] width 11 height 10
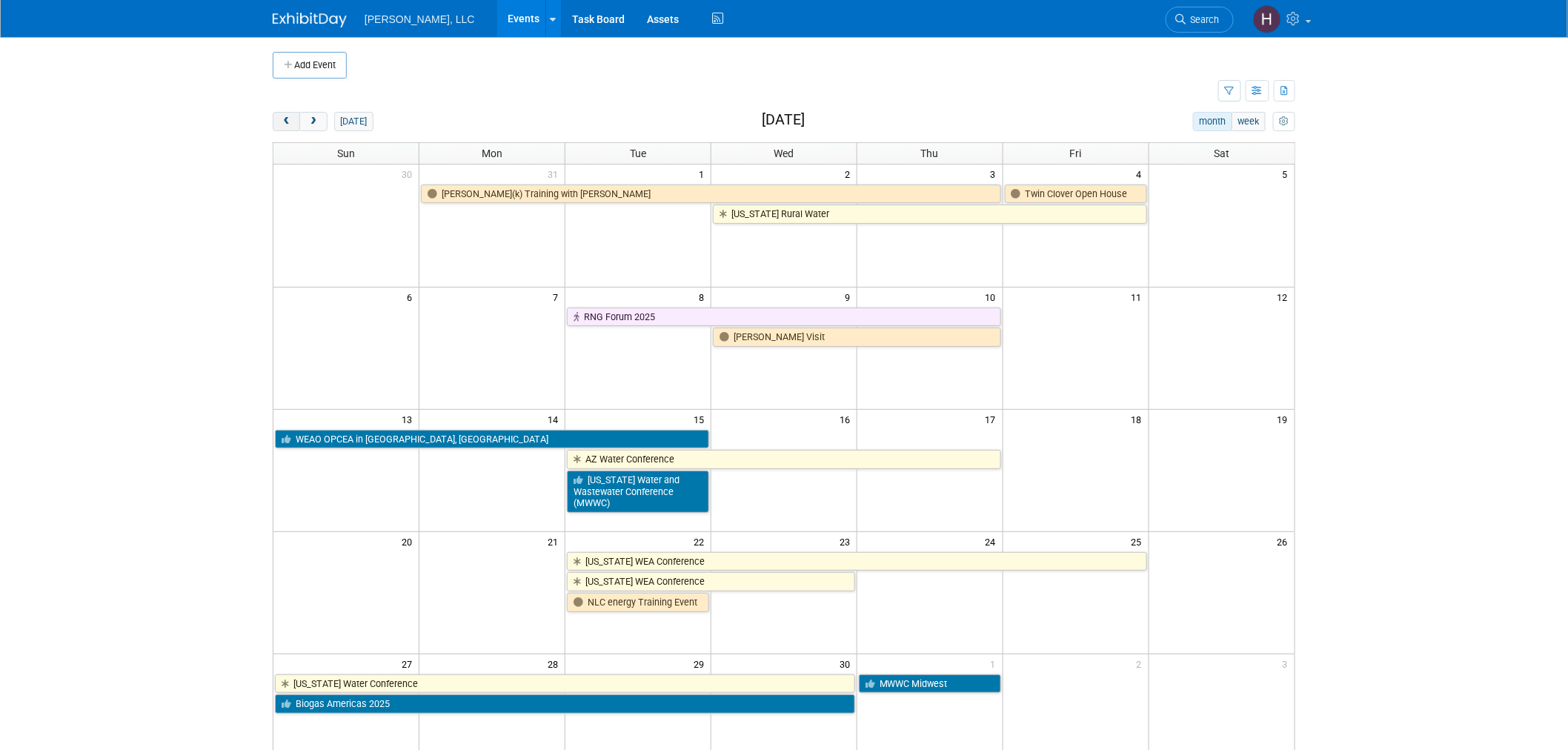
click at [283, 124] on span "prev" at bounding box center [286, 122] width 11 height 10
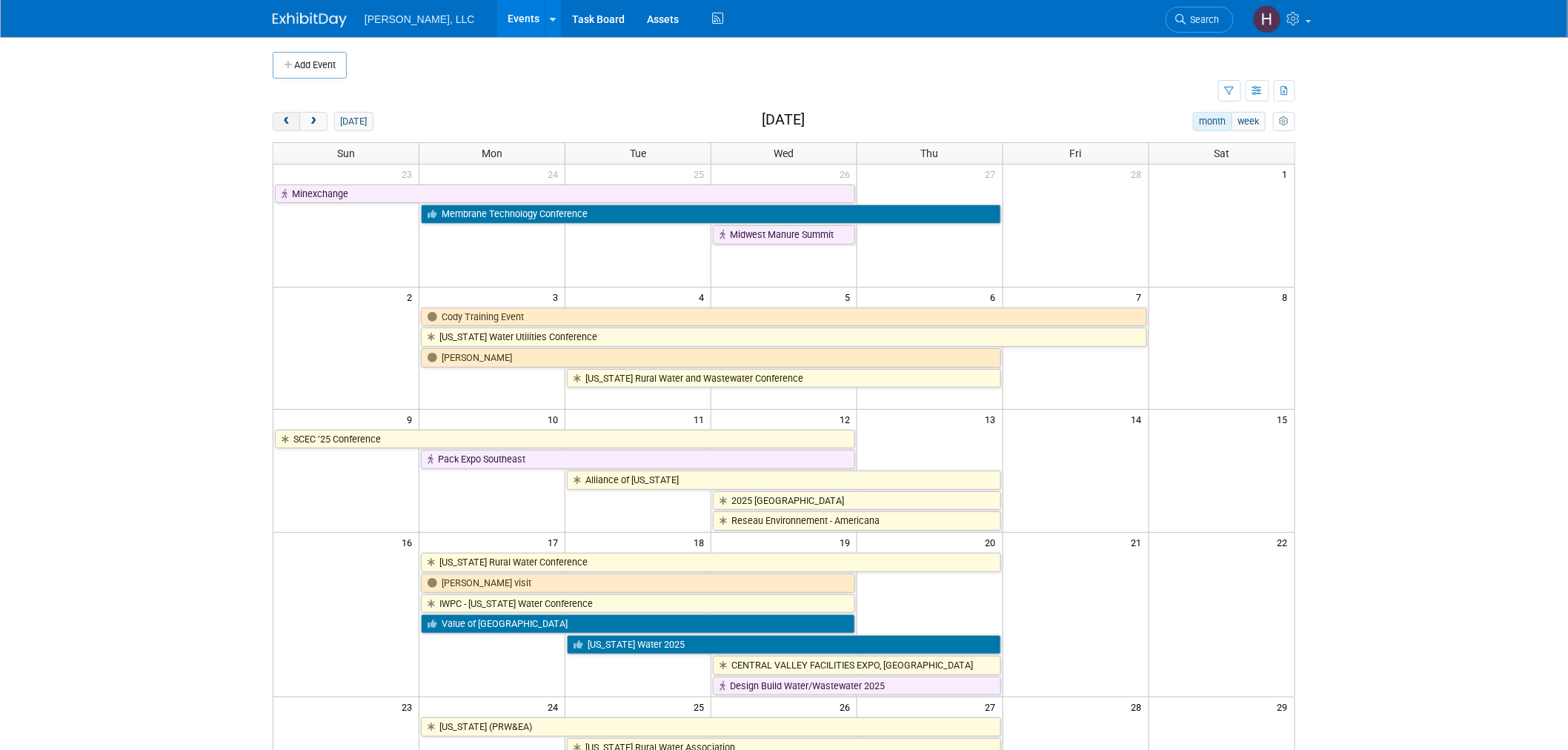
click at [283, 124] on span "prev" at bounding box center [286, 122] width 11 height 10
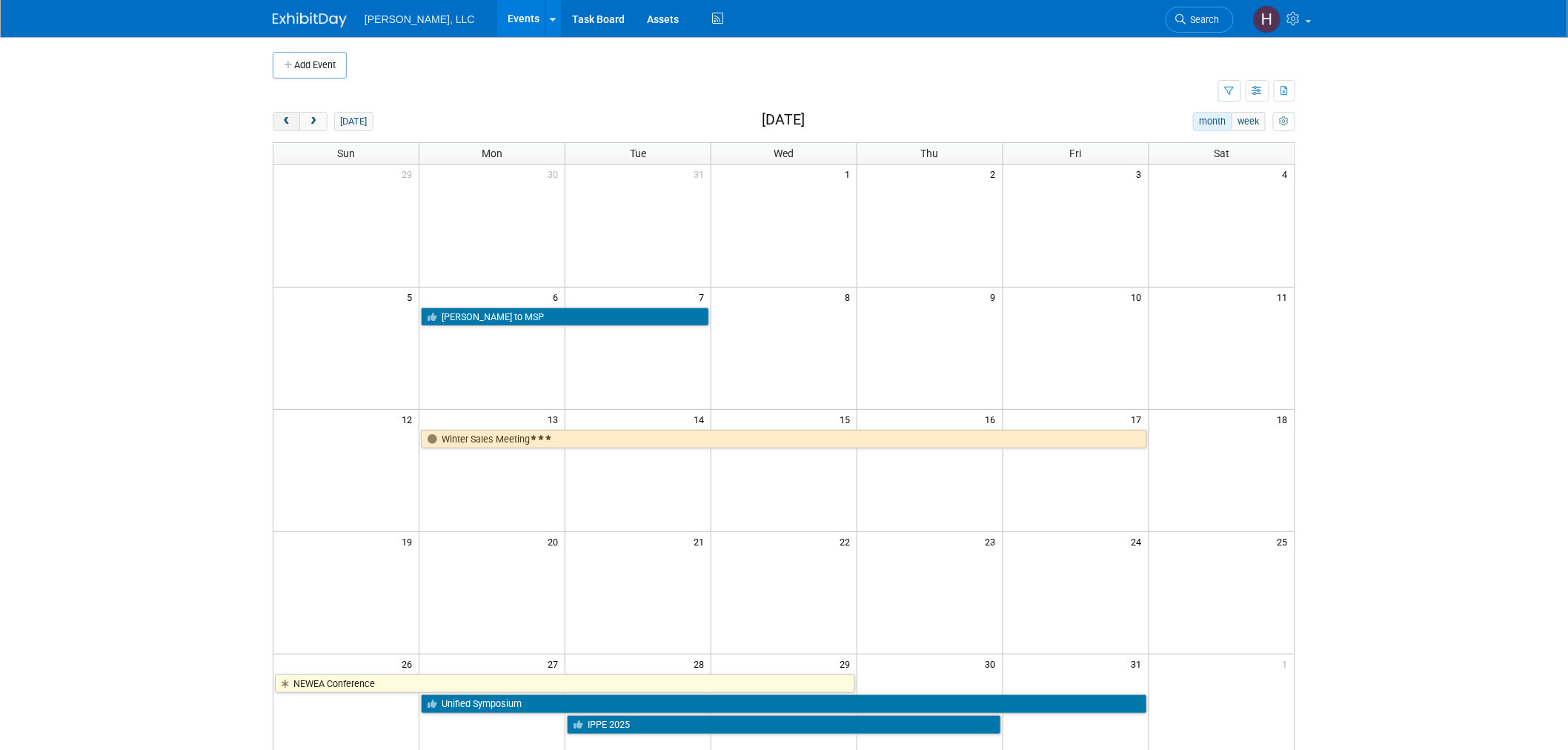
click at [283, 124] on span "prev" at bounding box center [286, 122] width 11 height 10
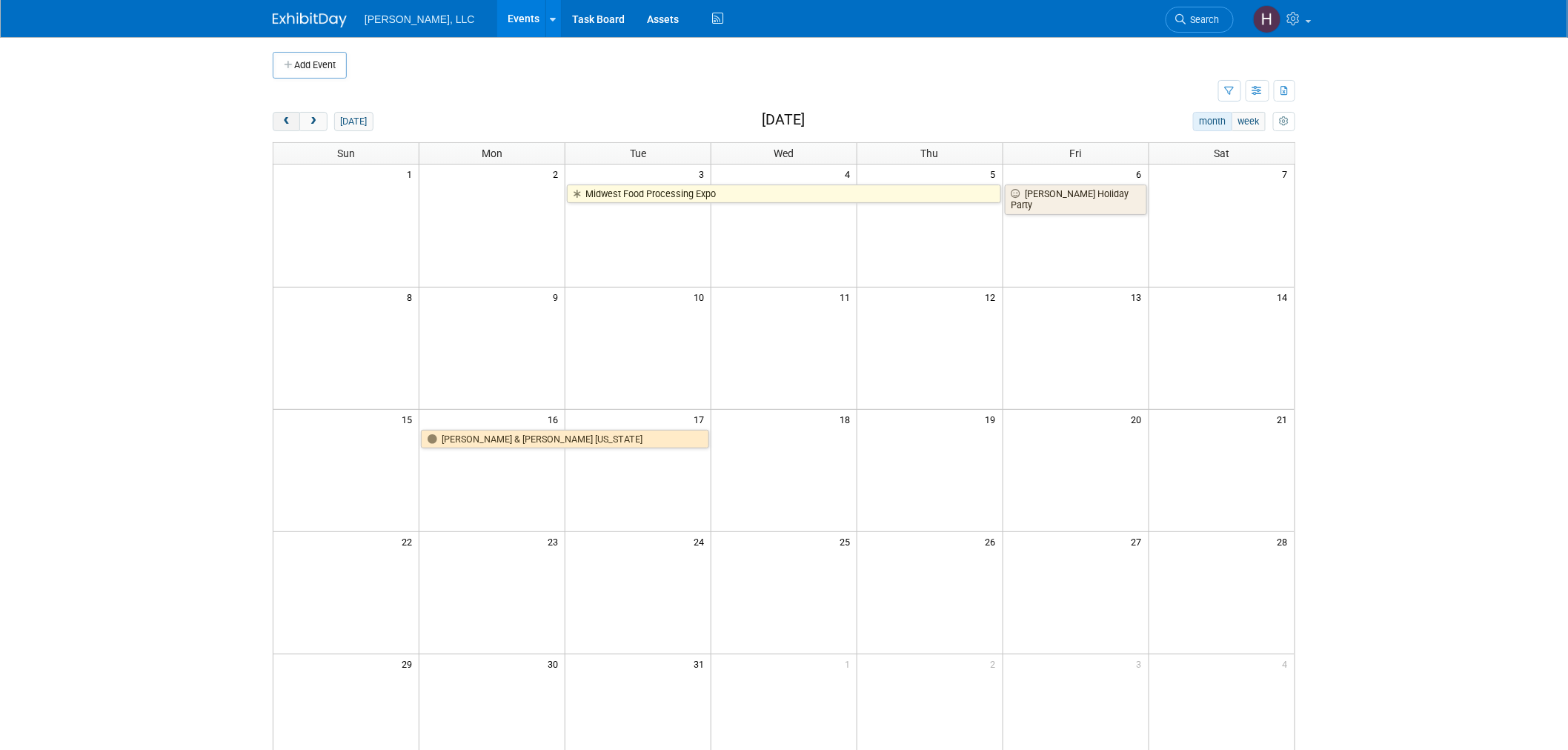
click at [283, 124] on span "prev" at bounding box center [286, 122] width 11 height 10
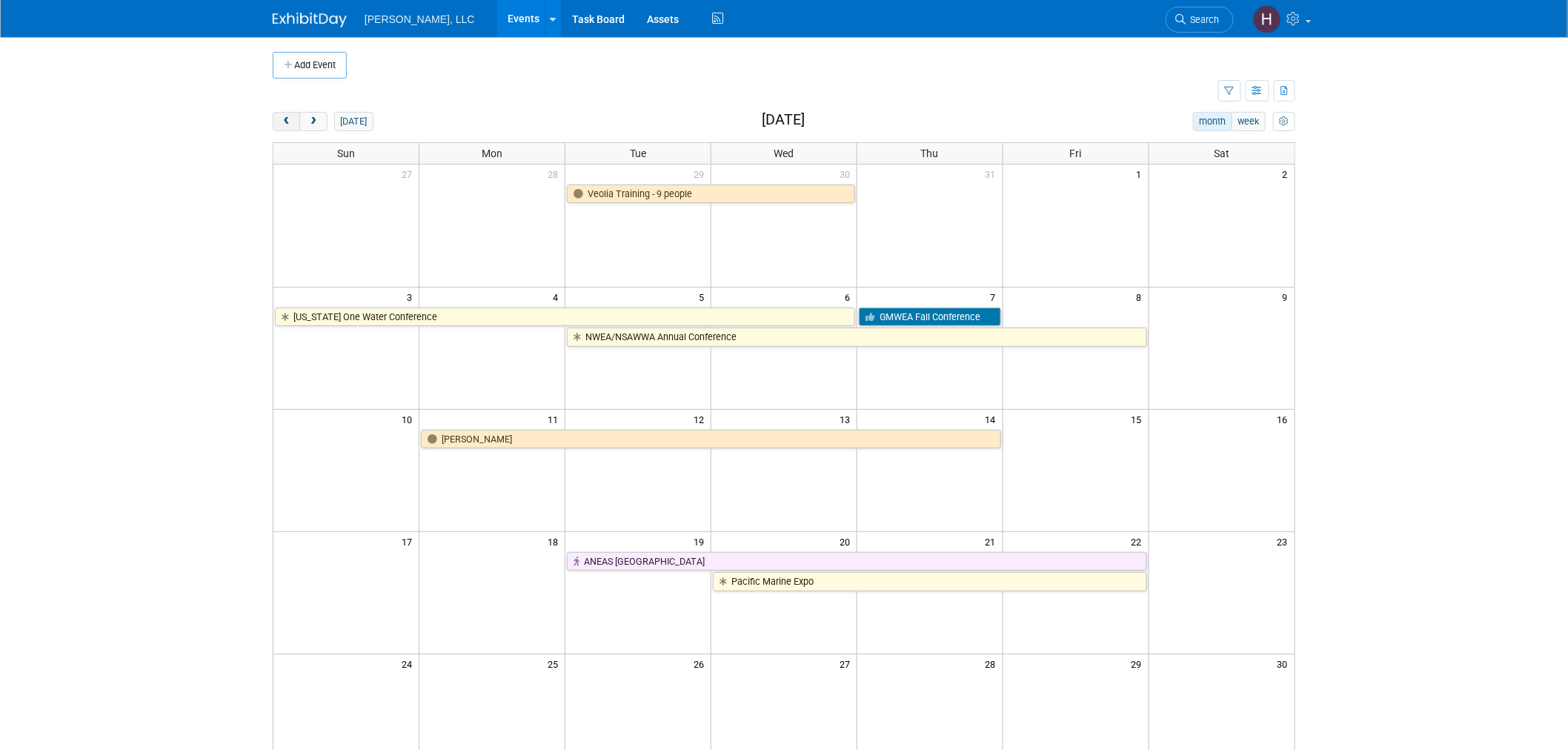
click at [283, 124] on span "prev" at bounding box center [286, 122] width 11 height 10
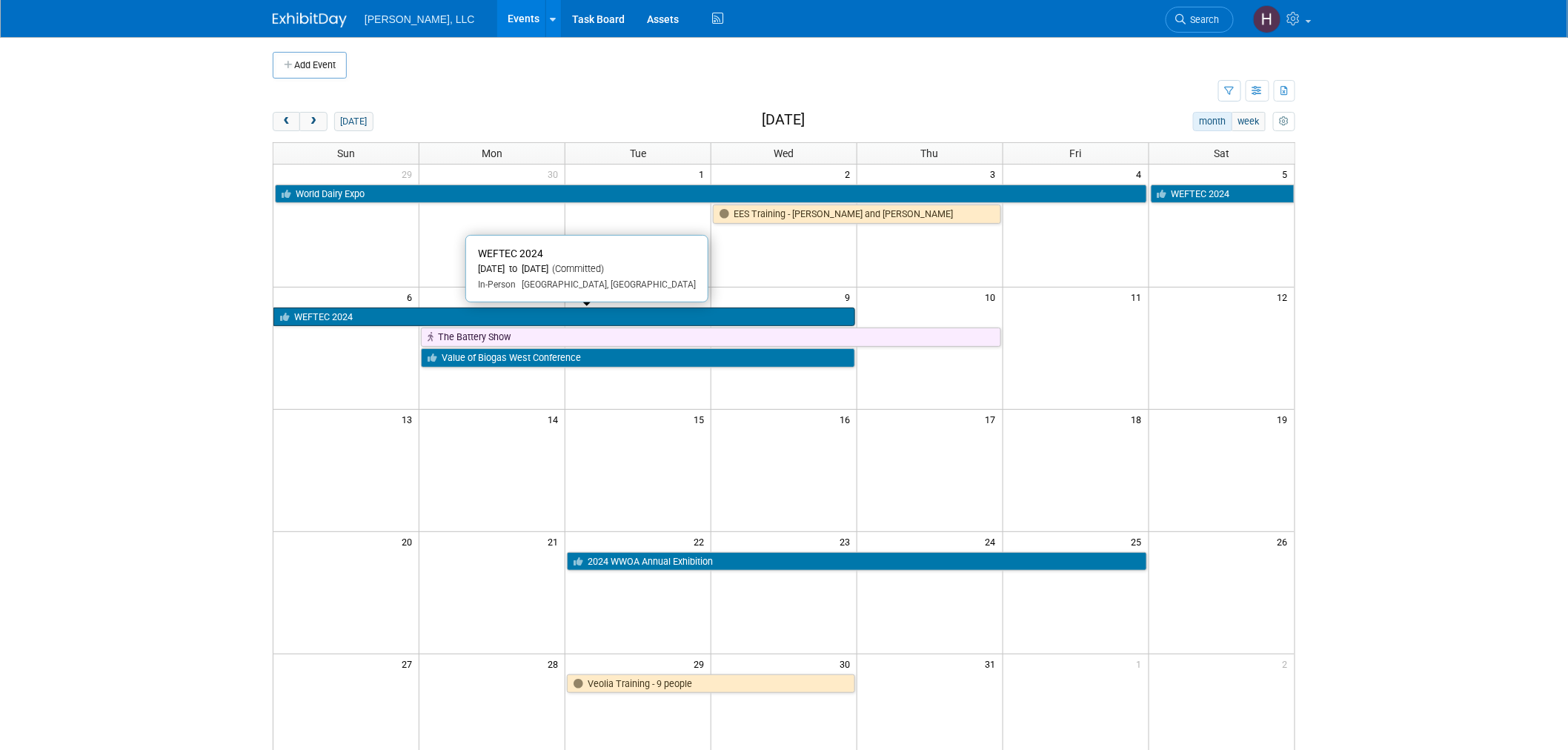
click at [575, 315] on link "WEFTEC 2024" at bounding box center [563, 317] width 581 height 20
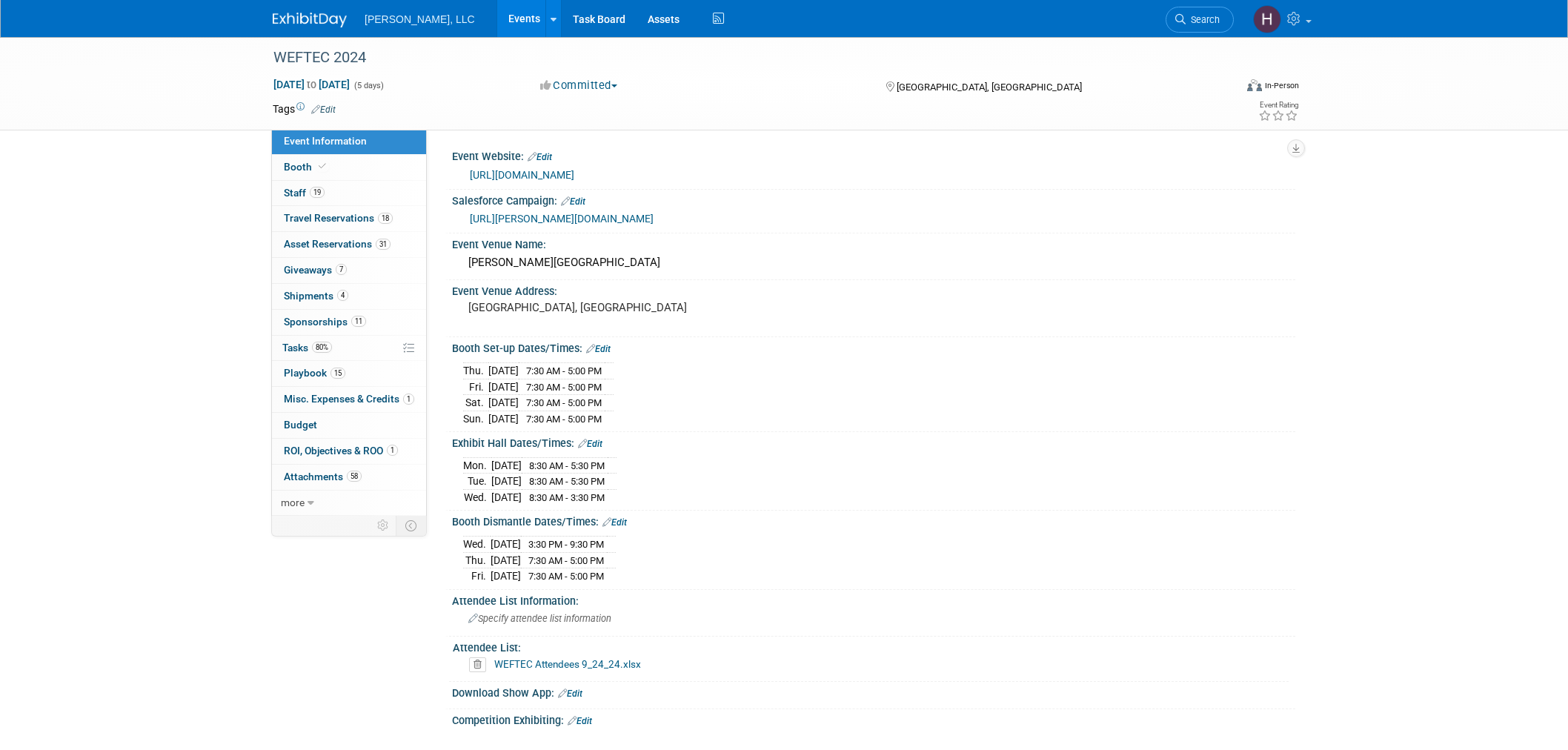
select select "Municipal"
click at [329, 274] on span "Giveaways 7" at bounding box center [315, 269] width 63 height 12
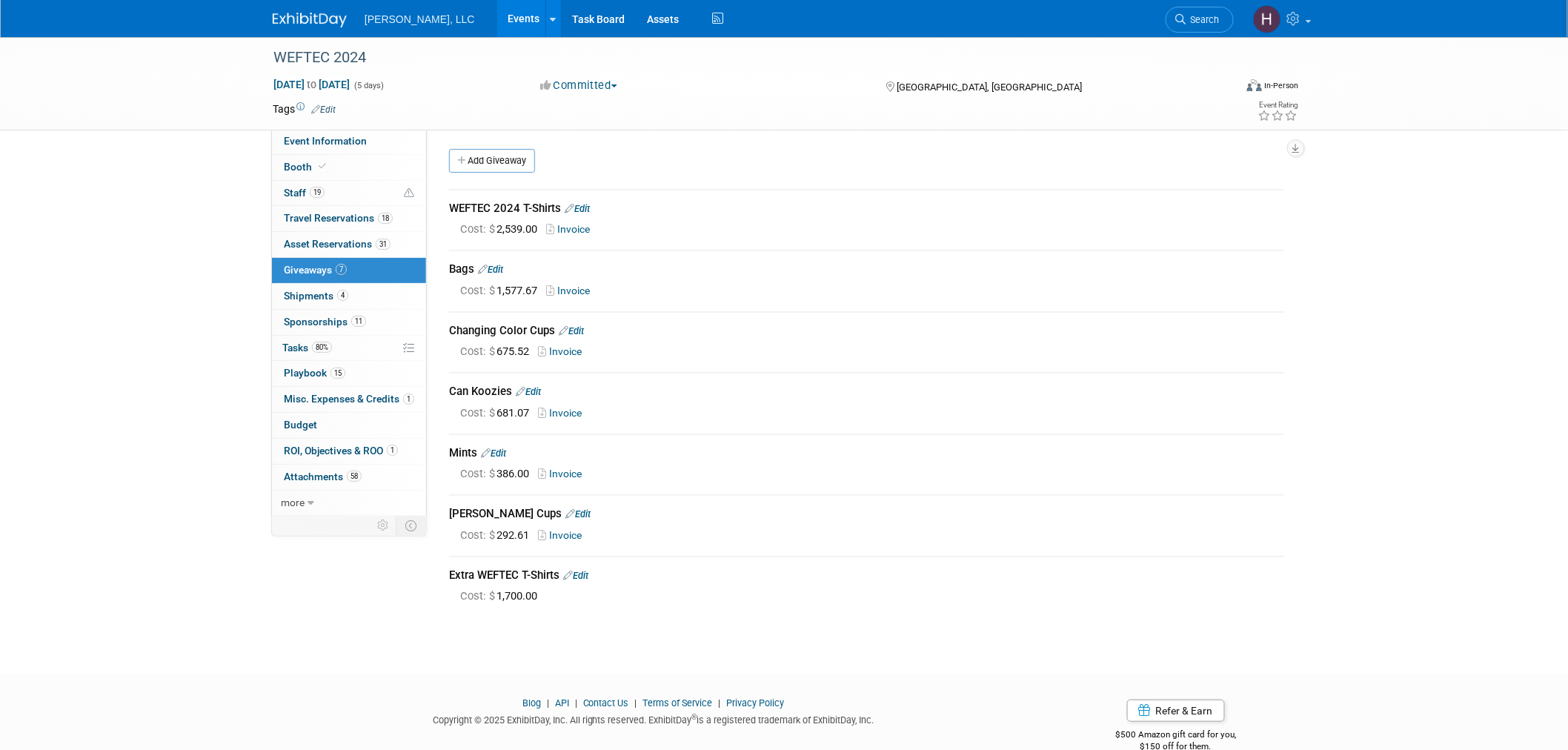
drag, startPoint x: 450, startPoint y: 207, endPoint x: 682, endPoint y: 223, distance: 232.6
click at [615, 219] on td "WEFTEC 2024 T-Shirts Edit Cost: $ 2,539.00 Invoice" at bounding box center [867, 220] width 835 height 60
click at [766, 228] on div "Cost: $ 2,539.00 Invoice" at bounding box center [872, 229] width 824 height 15
click at [576, 227] on link "Invoice" at bounding box center [571, 229] width 50 height 12
click at [497, 24] on link "Events" at bounding box center [524, 18] width 54 height 37
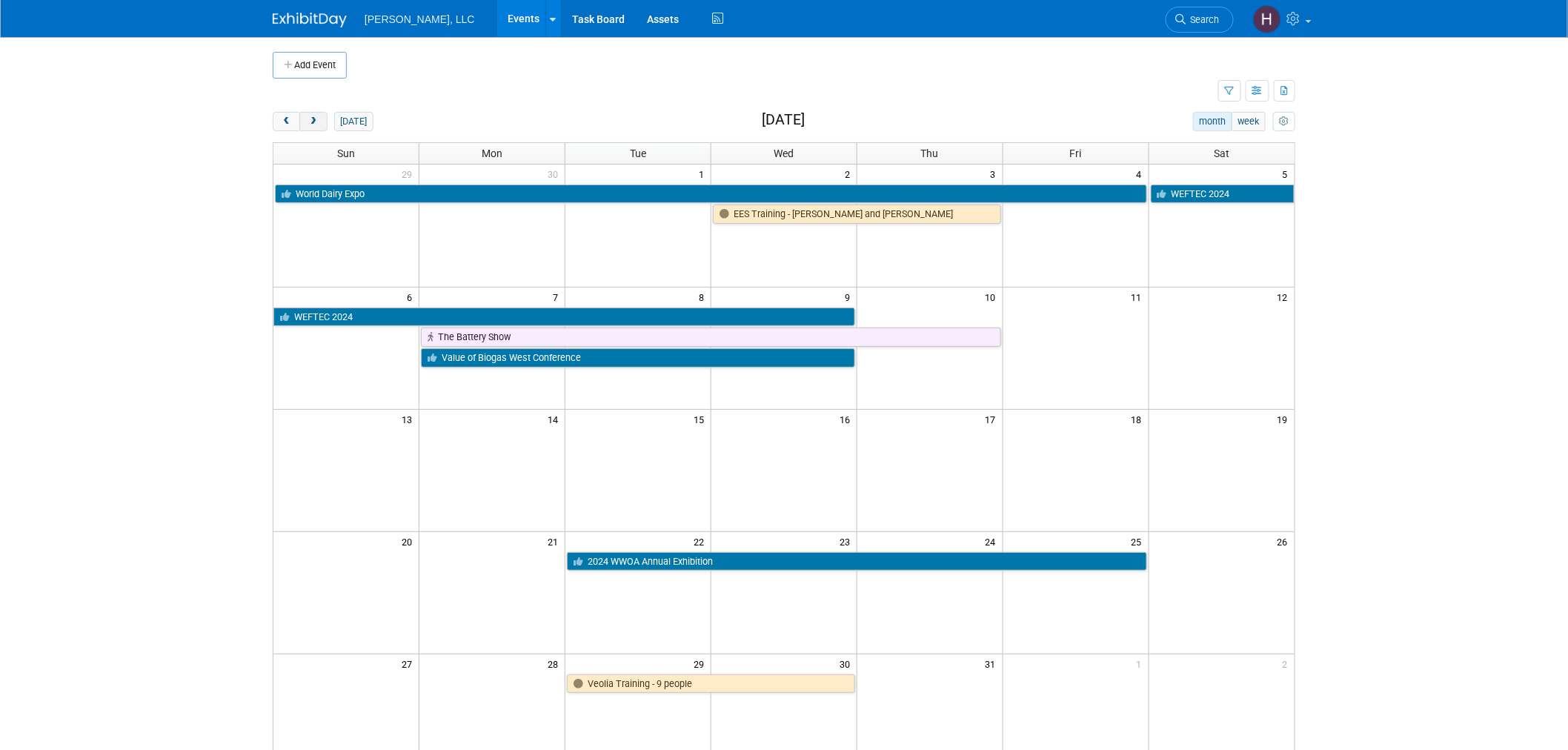
click at [319, 124] on span "next" at bounding box center [313, 122] width 11 height 10
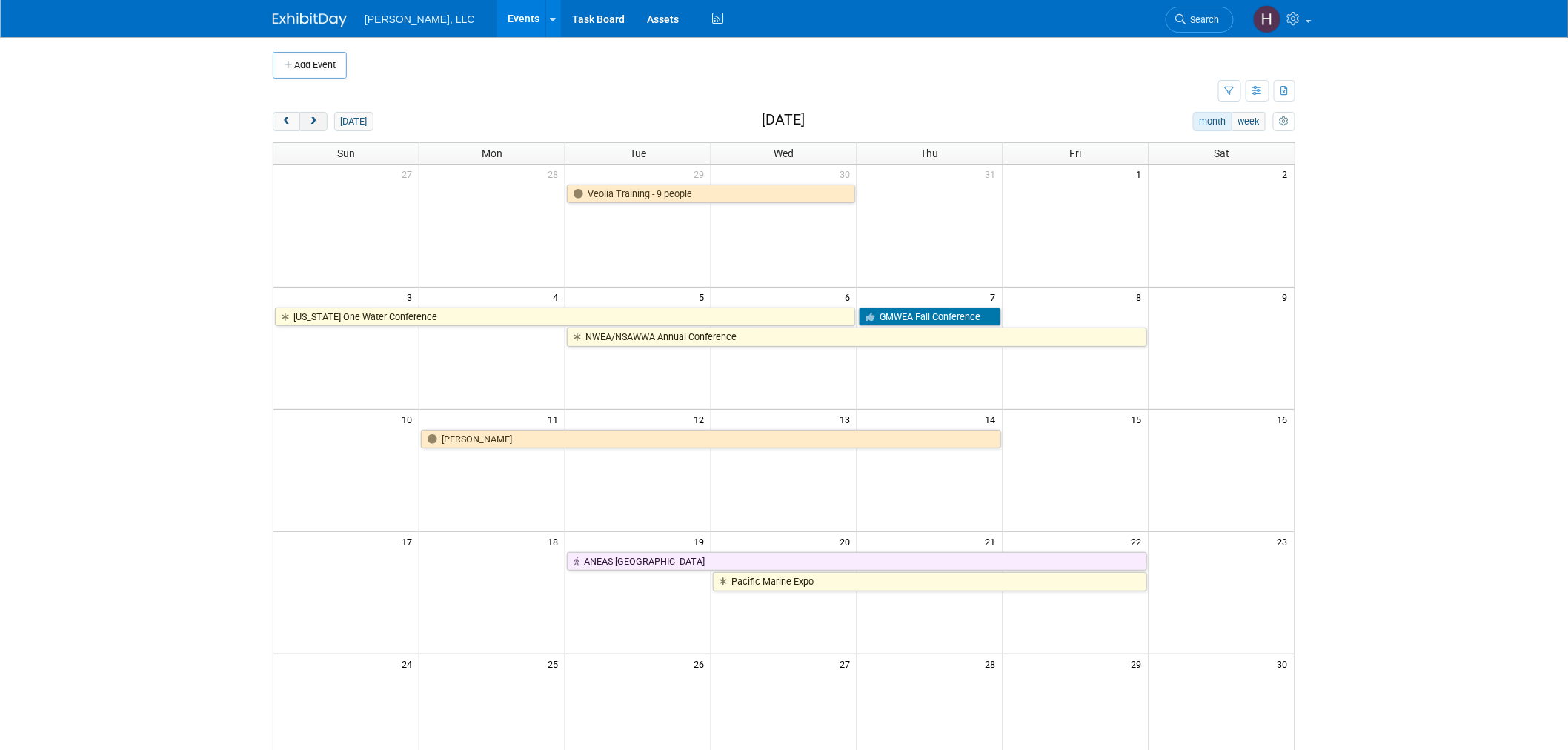
click at [319, 124] on span "next" at bounding box center [313, 122] width 11 height 10
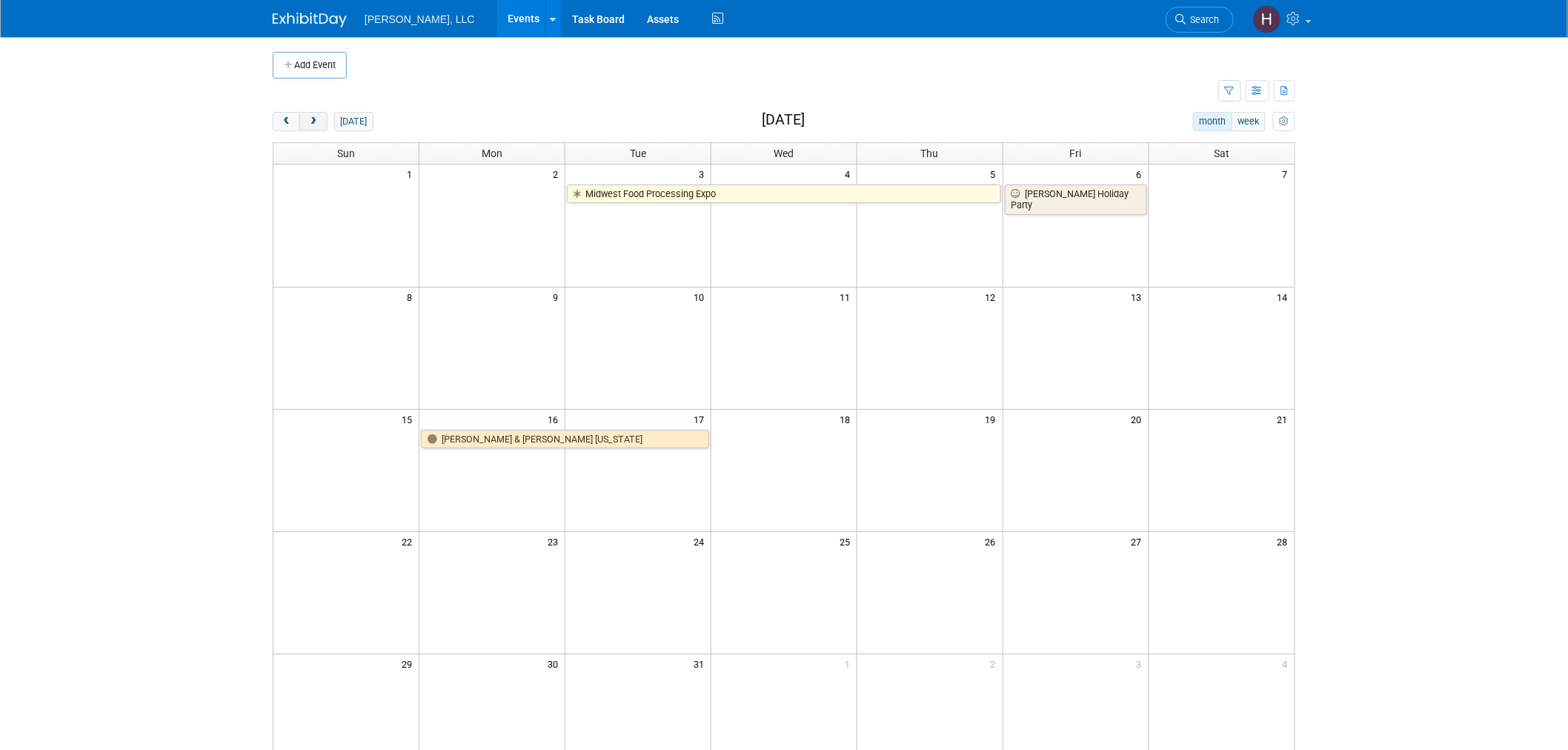
click at [319, 124] on span "next" at bounding box center [313, 122] width 11 height 10
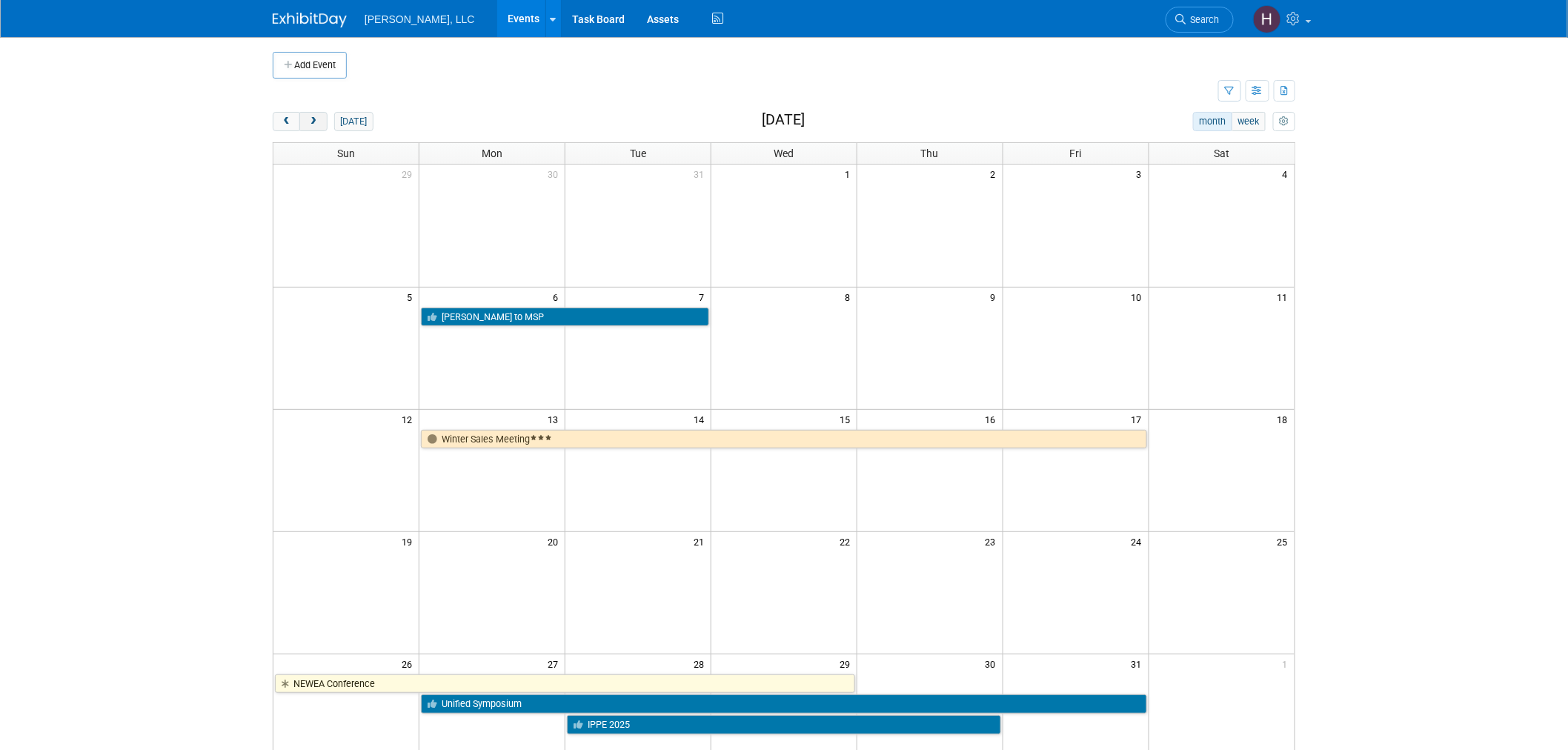
click at [319, 124] on span "next" at bounding box center [313, 122] width 11 height 10
click at [319, 121] on span "next" at bounding box center [313, 122] width 11 height 10
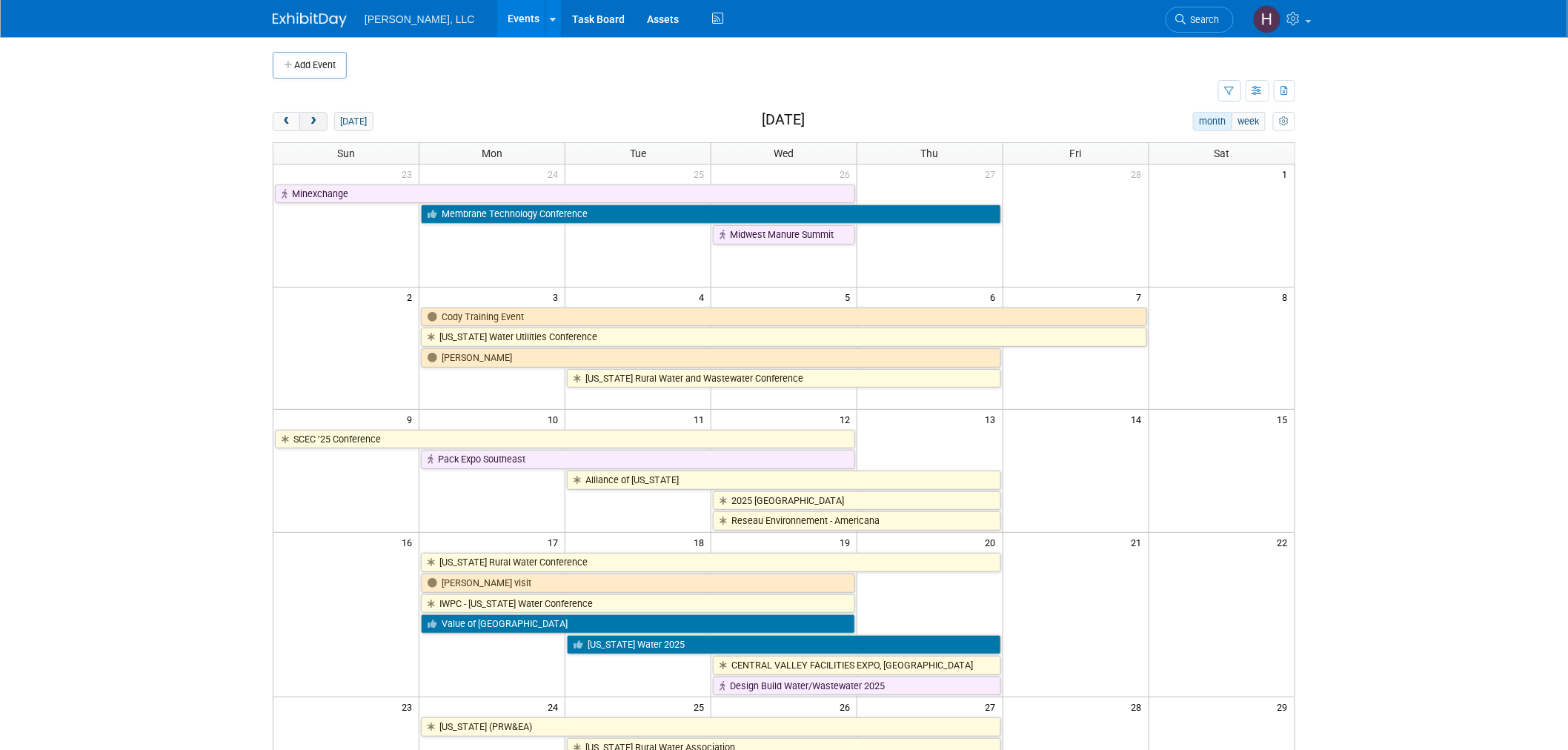
click at [319, 121] on span "next" at bounding box center [313, 122] width 11 height 10
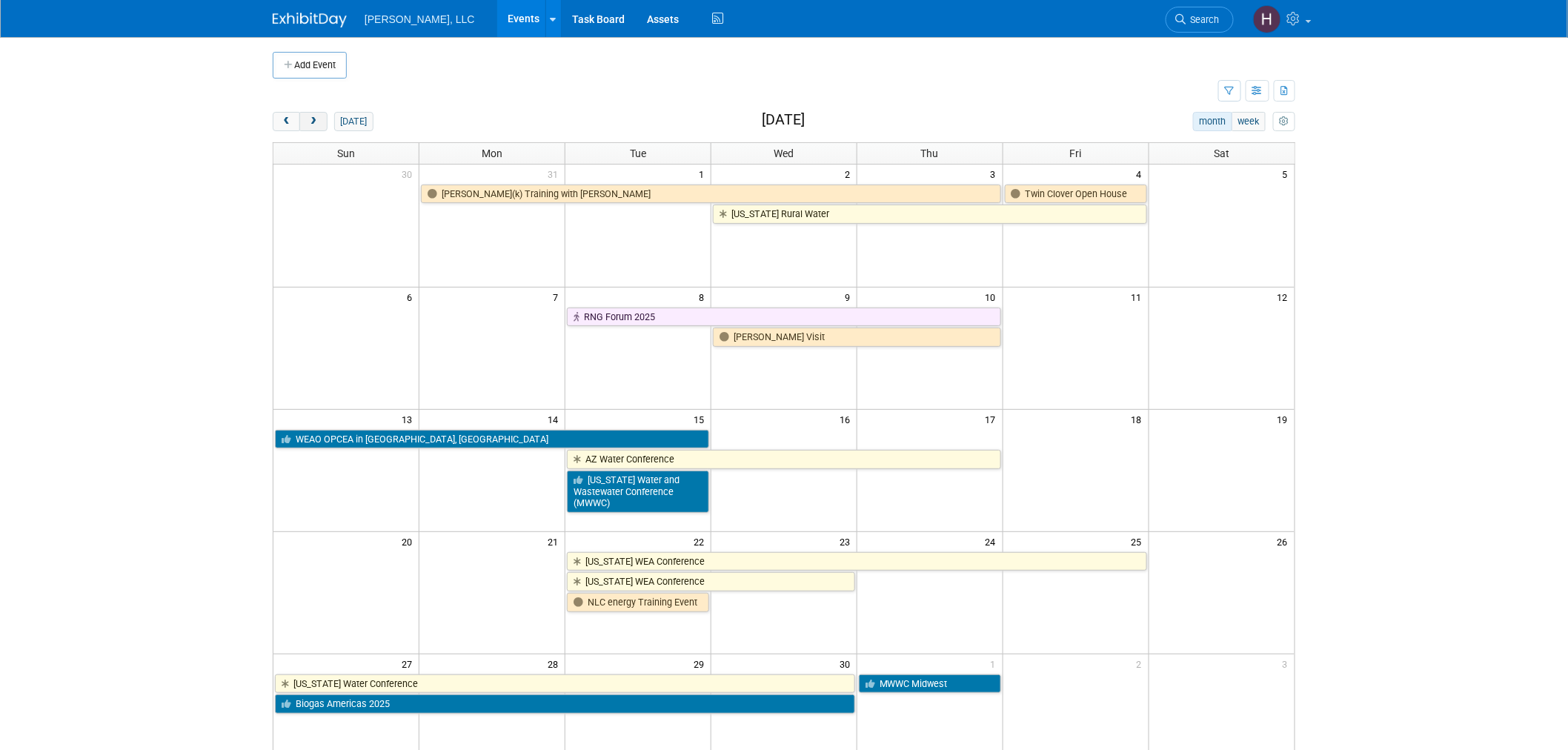
click at [317, 120] on span "next" at bounding box center [313, 122] width 11 height 10
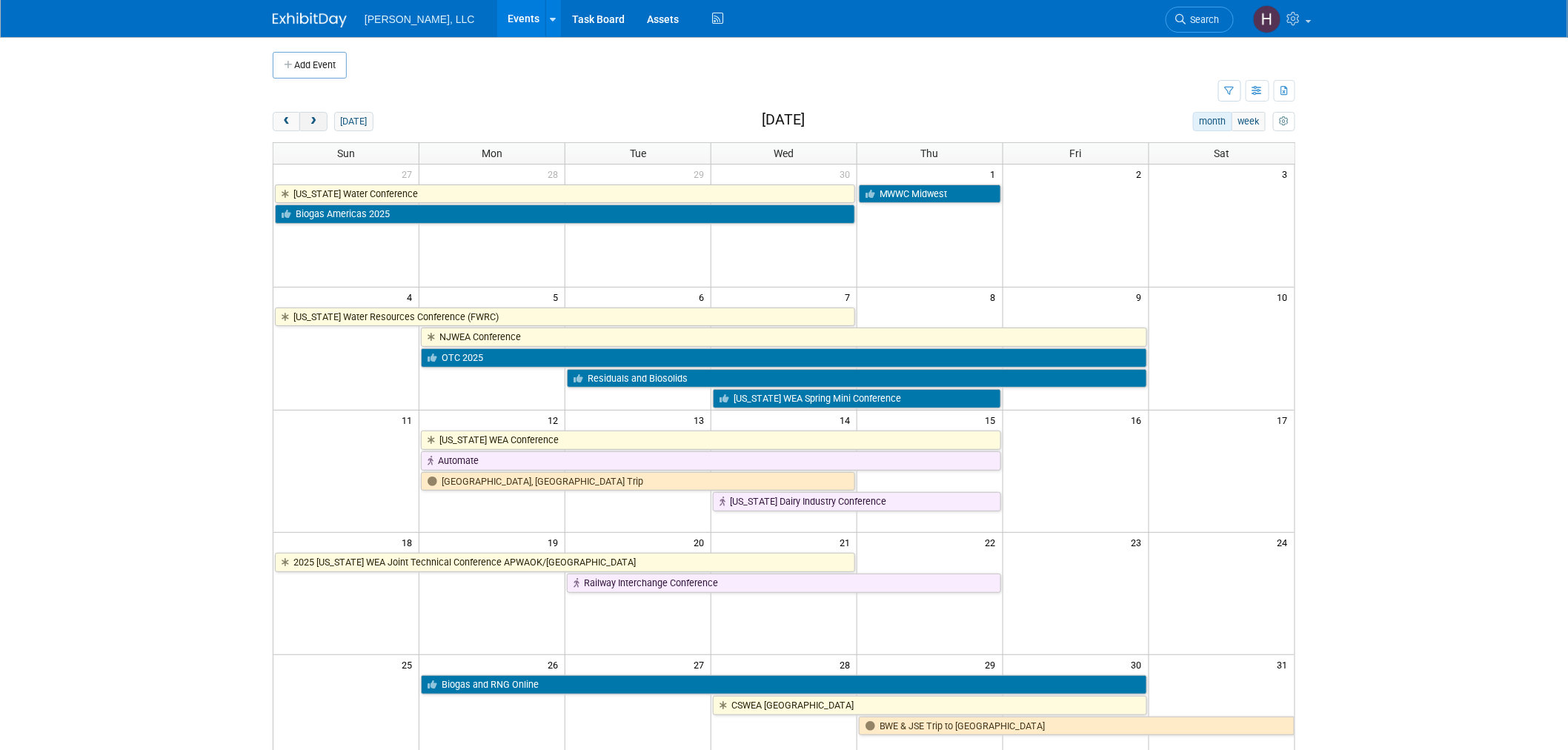
click at [317, 120] on span "next" at bounding box center [313, 122] width 11 height 10
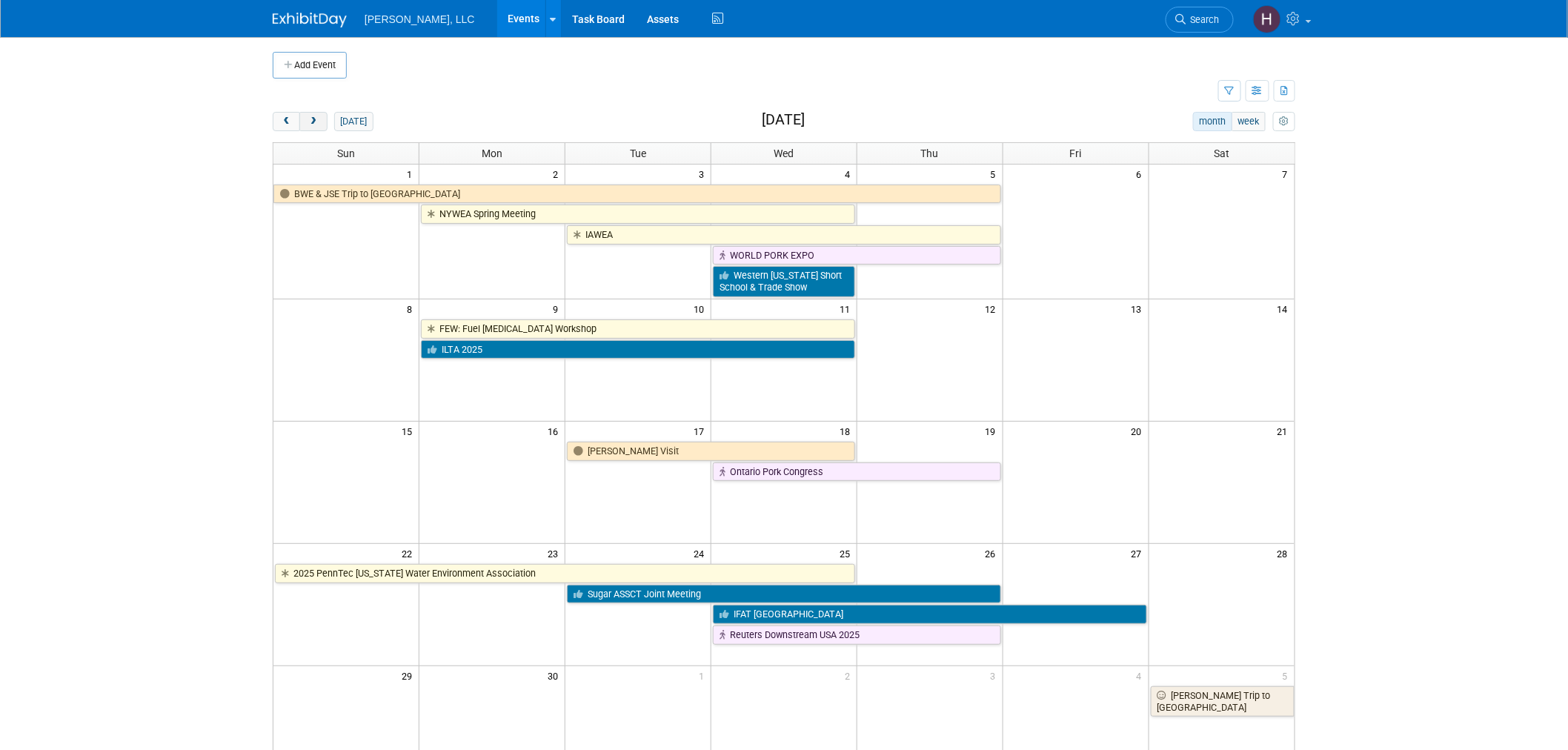
click at [317, 120] on span "next" at bounding box center [313, 122] width 11 height 10
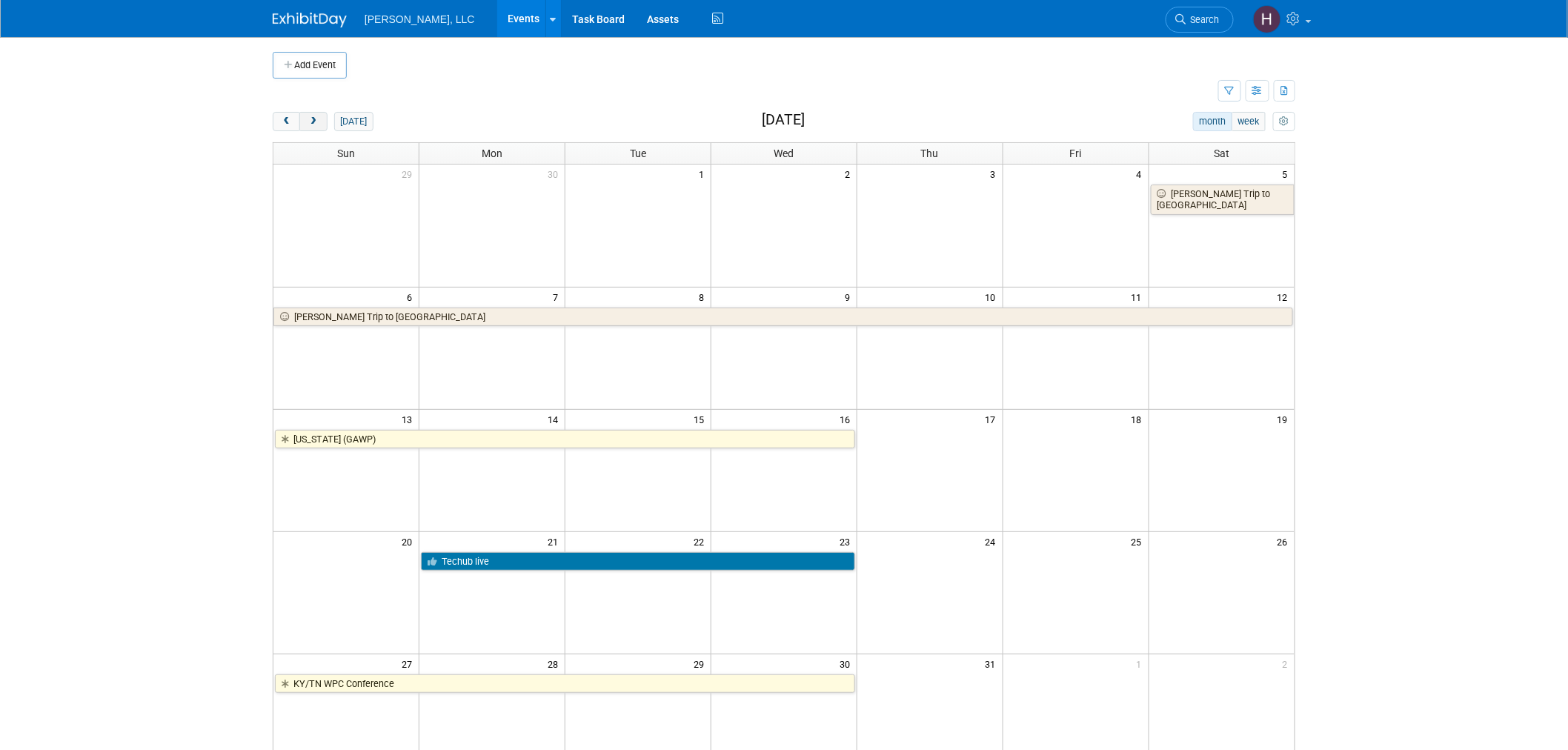
click at [317, 120] on span "next" at bounding box center [313, 122] width 11 height 10
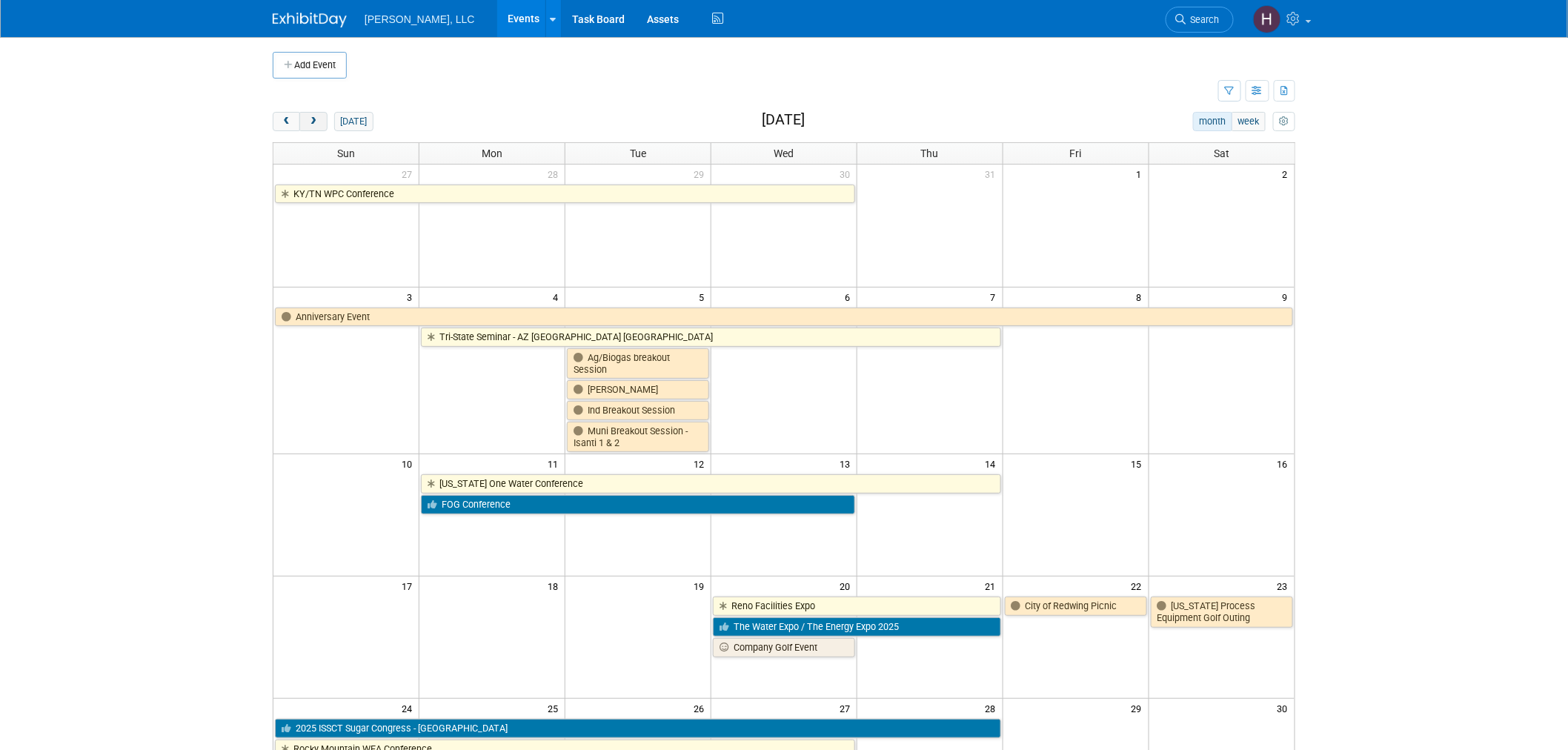
click at [317, 120] on span "next" at bounding box center [313, 122] width 11 height 10
